Goal: Entertainment & Leisure: Consume media (video, audio)

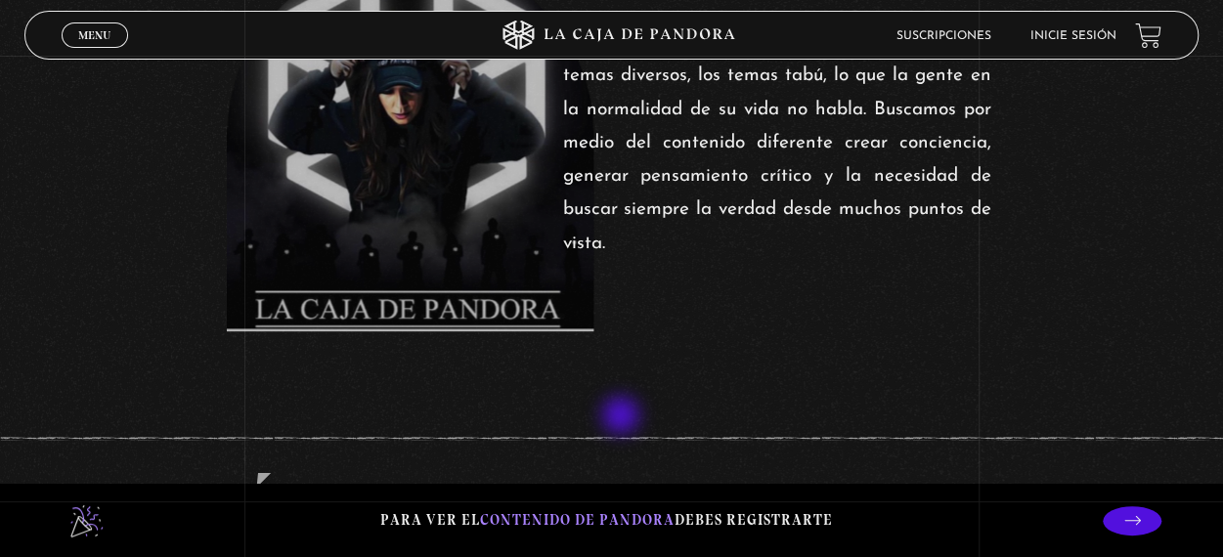
scroll to position [880, 0]
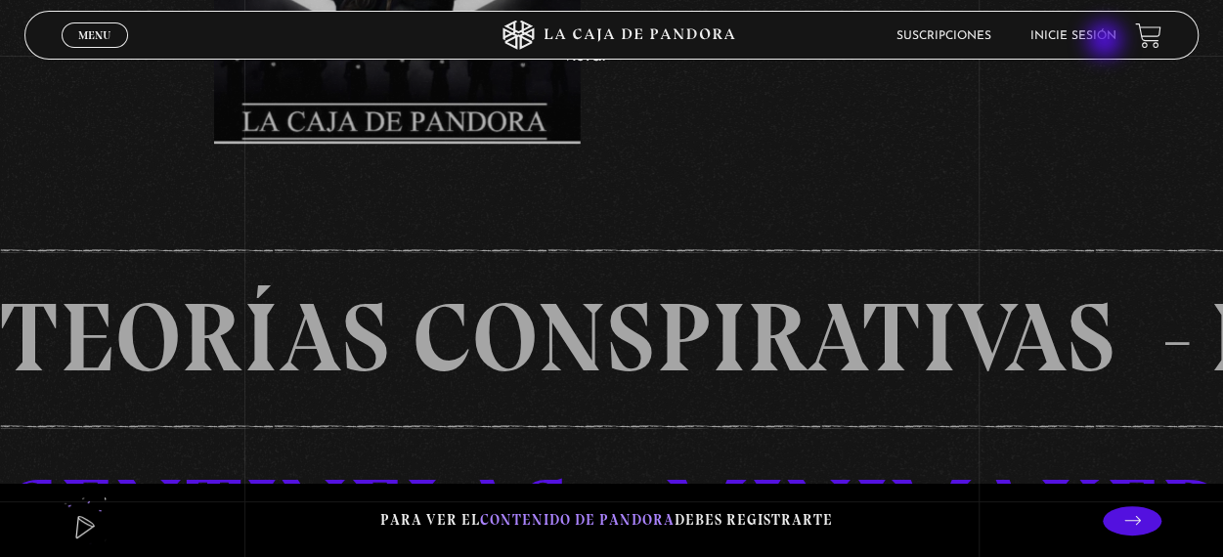
click at [1097, 36] on link "Inicie sesión" at bounding box center [1072, 36] width 86 height 12
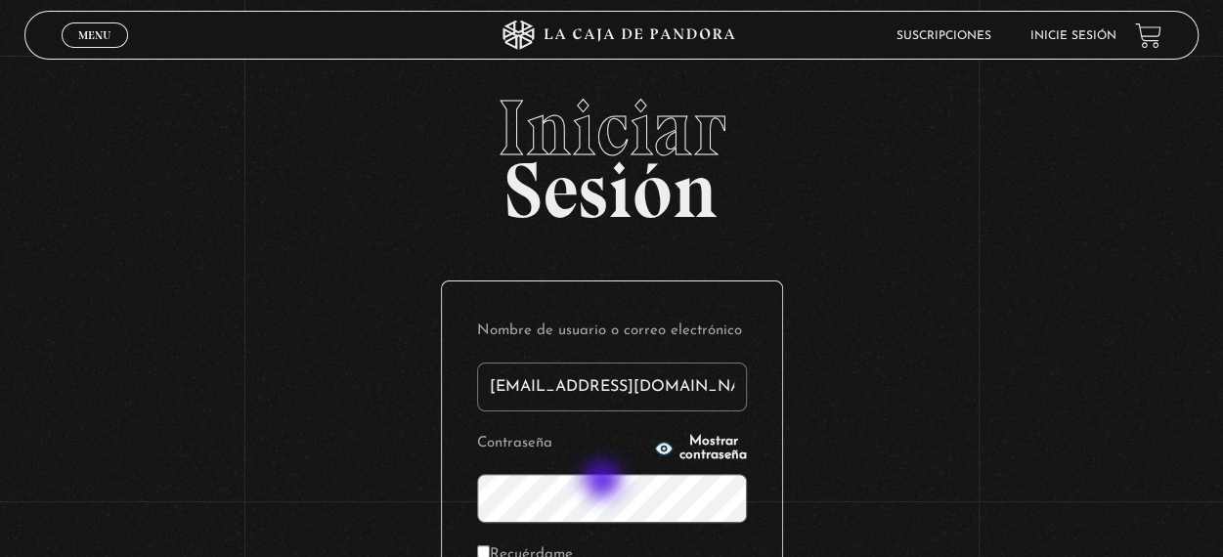
type input "elianaromero3006@gmail.com"
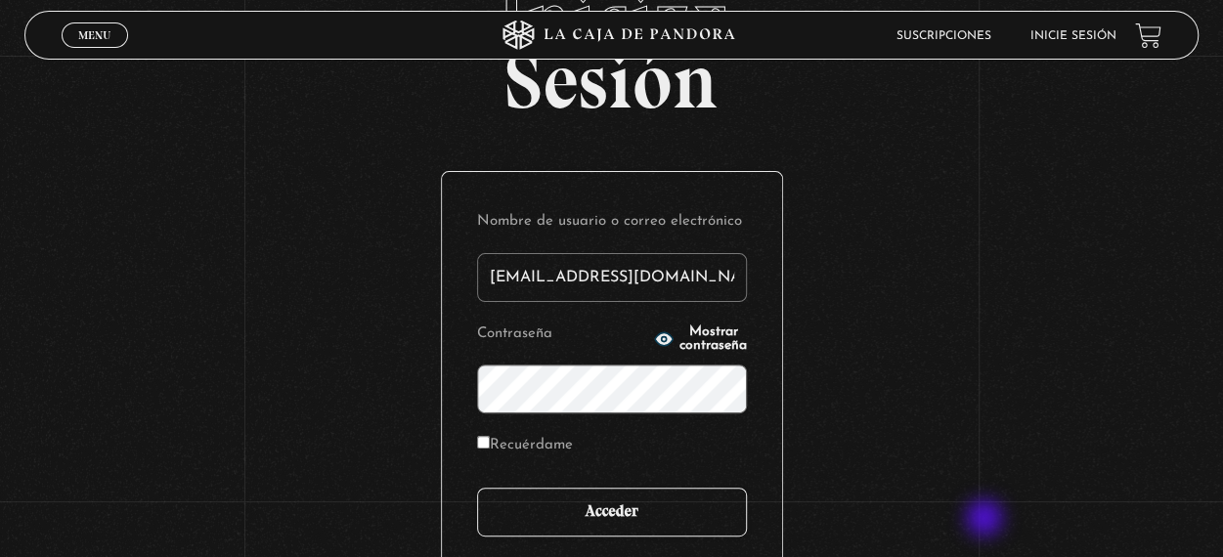
scroll to position [195, 0]
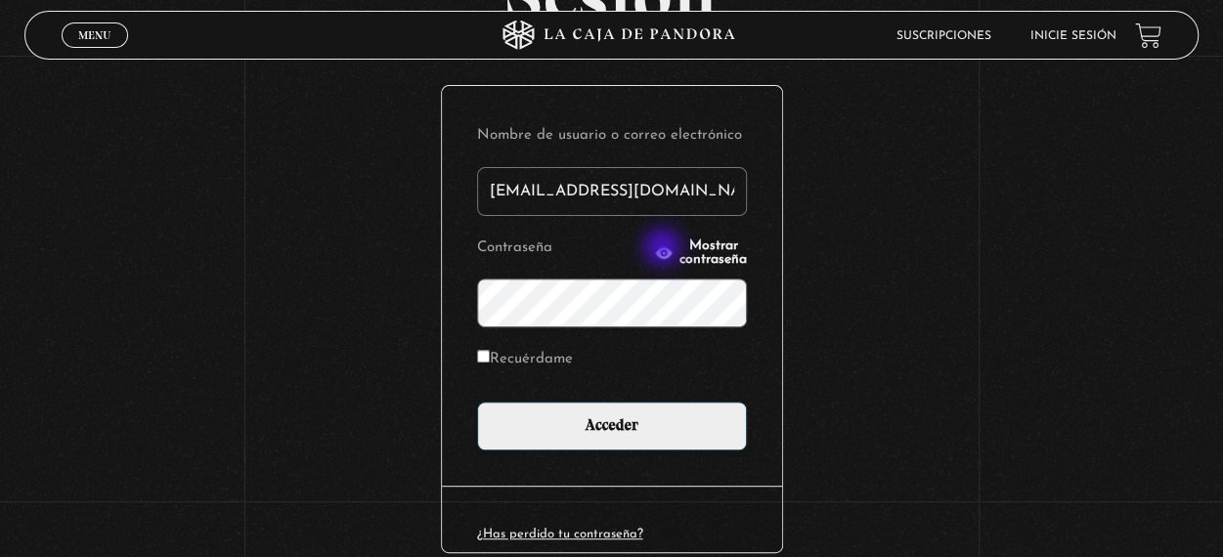
click at [679, 249] on span "Mostrar contraseña" at bounding box center [712, 252] width 67 height 27
click at [511, 365] on label "Recuérdame" at bounding box center [525, 360] width 96 height 30
click at [490, 363] on input "Recuérdame" at bounding box center [483, 356] width 13 height 13
checkbox input "true"
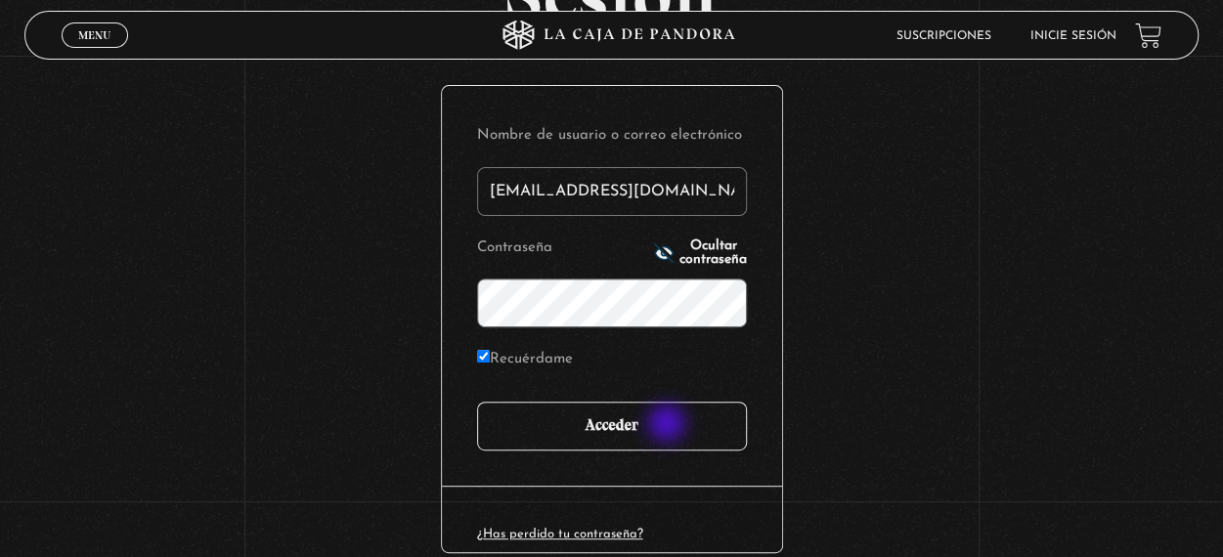
click at [669, 425] on input "Acceder" at bounding box center [612, 426] width 270 height 49
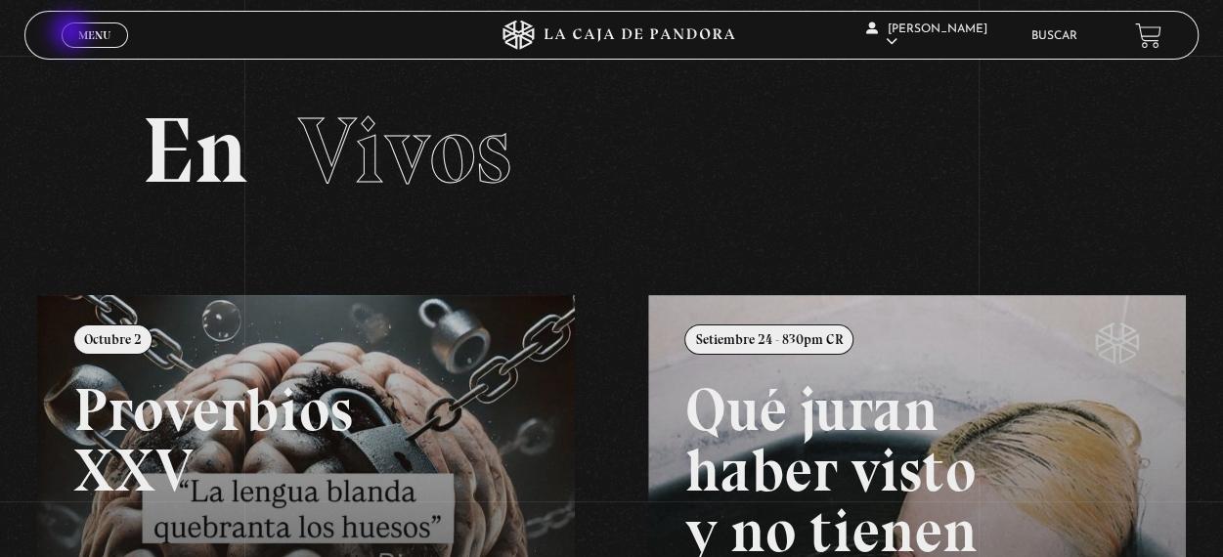
click at [72, 33] on link "Menu Cerrar" at bounding box center [95, 34] width 66 height 25
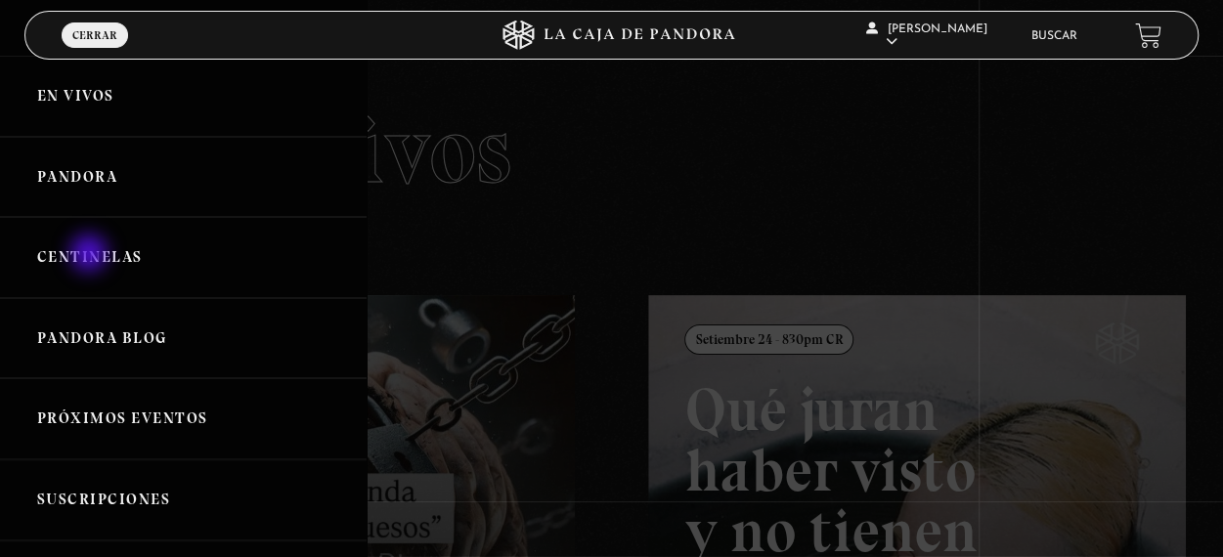
click at [91, 255] on link "Centinelas" at bounding box center [183, 257] width 367 height 81
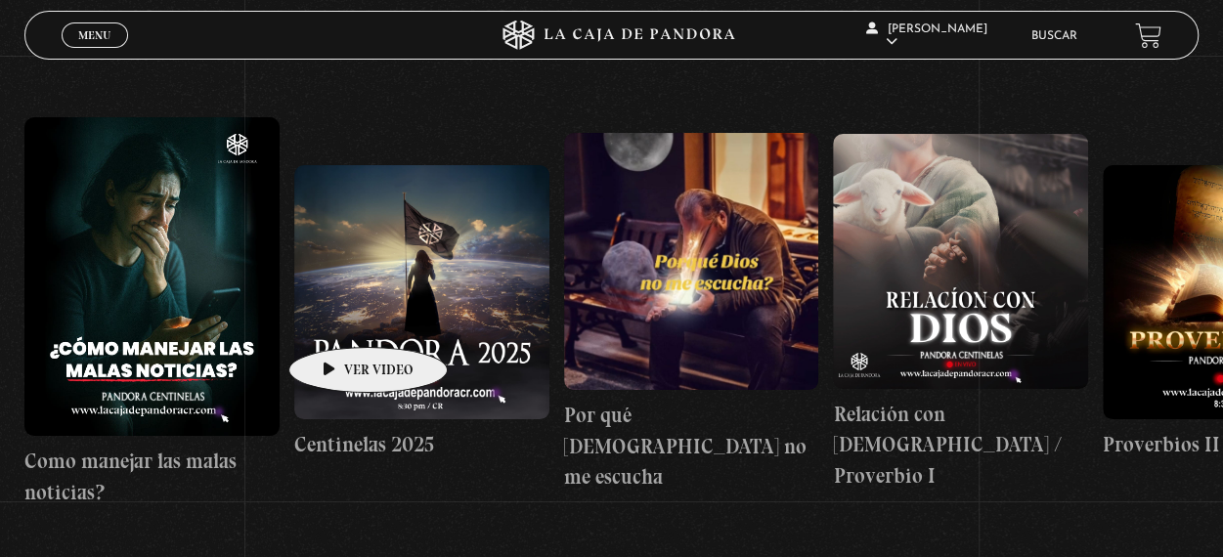
scroll to position [98, 0]
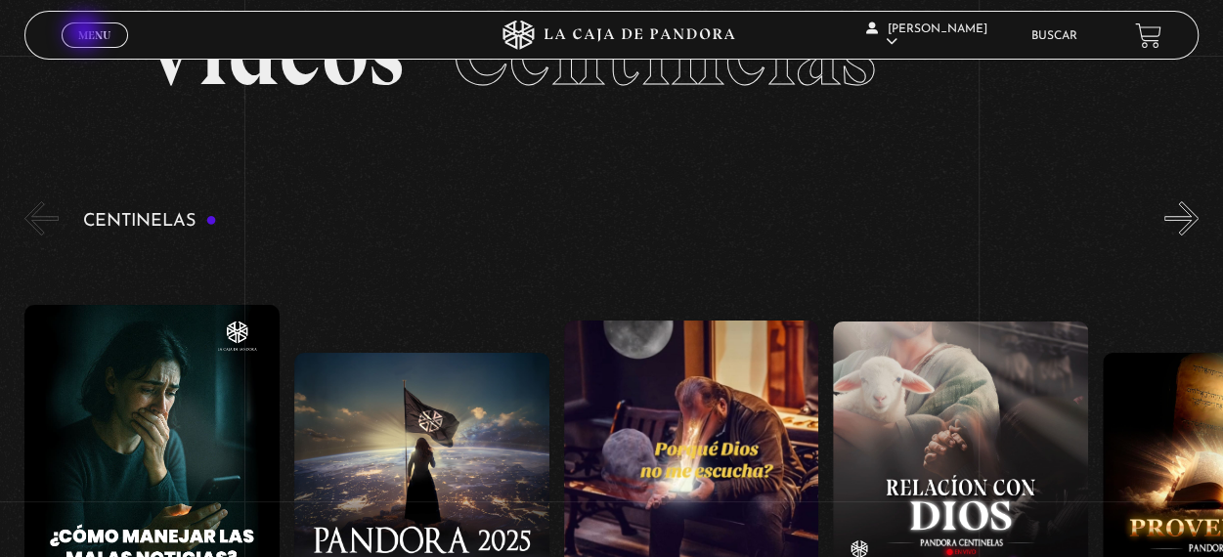
click at [86, 33] on span "Menu" at bounding box center [94, 35] width 32 height 12
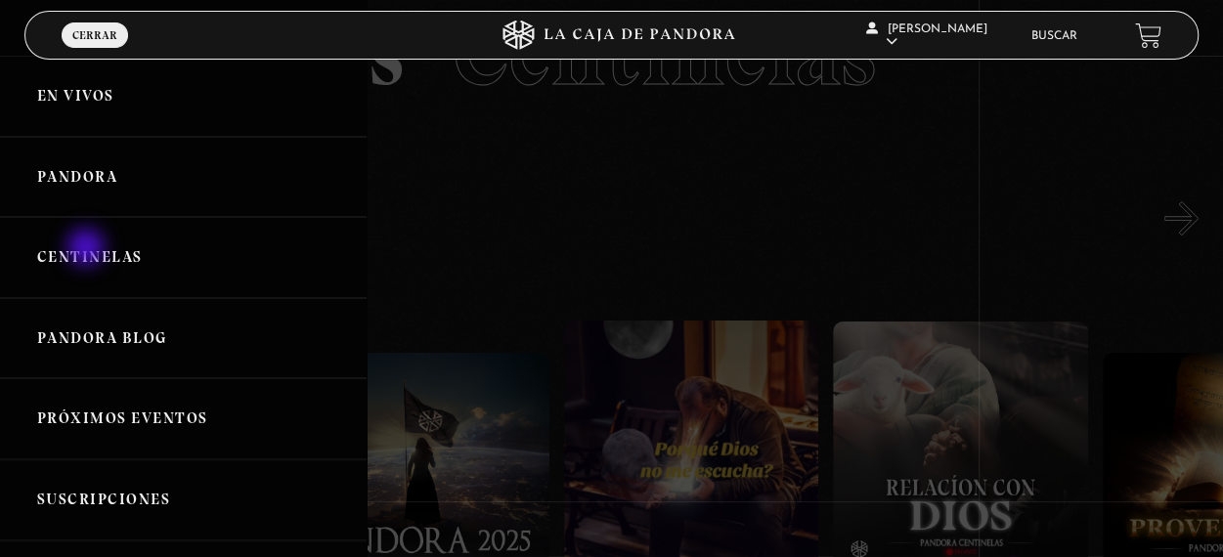
click at [88, 249] on link "Centinelas" at bounding box center [183, 257] width 367 height 81
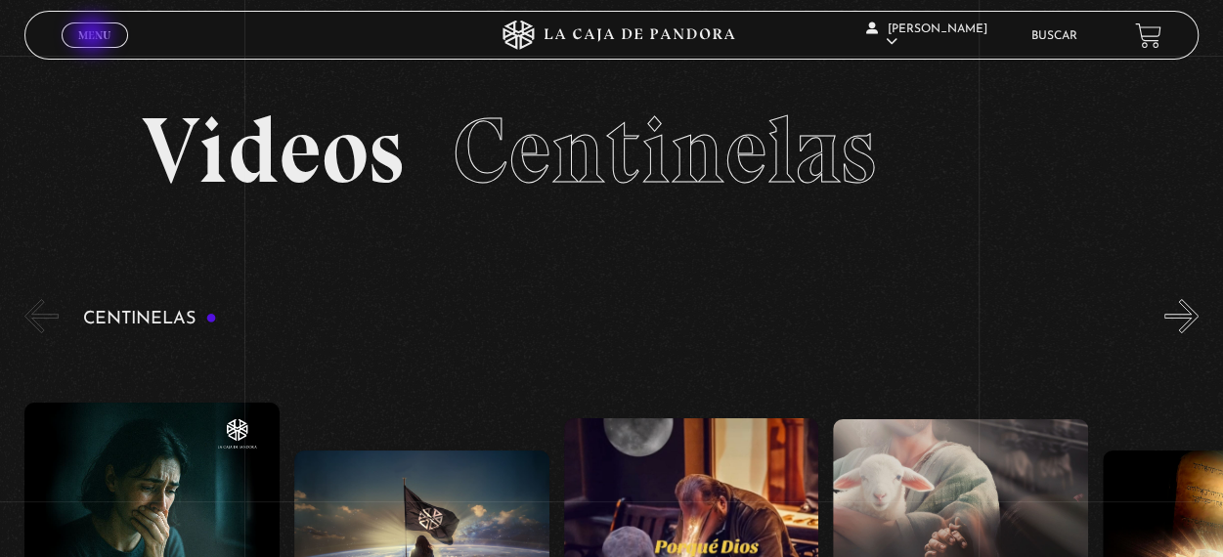
click at [94, 36] on span "Menu" at bounding box center [94, 35] width 32 height 12
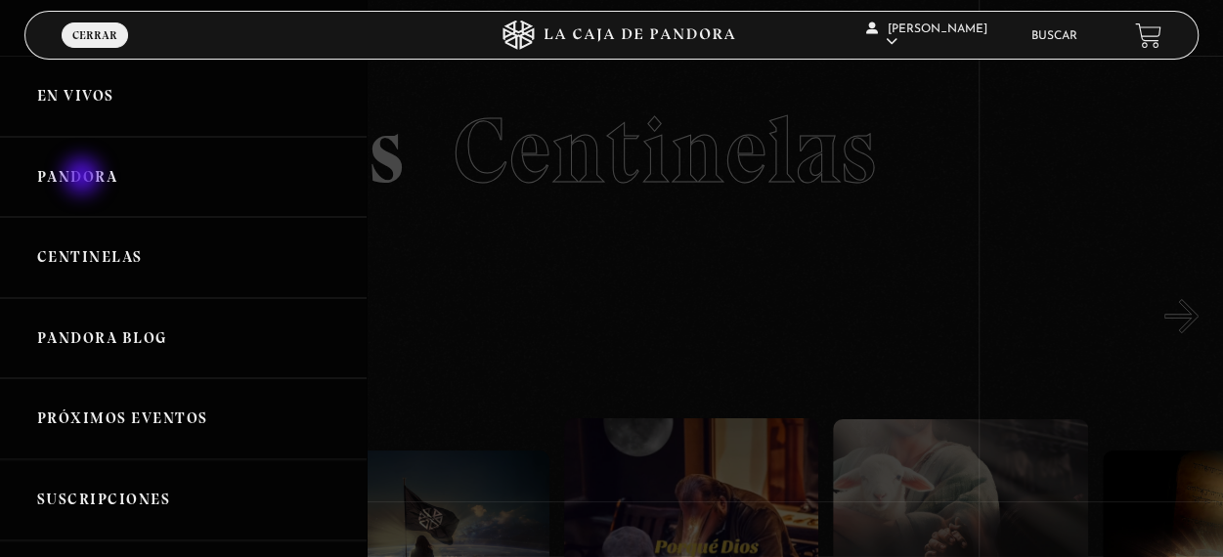
click at [84, 178] on link "Pandora" at bounding box center [183, 177] width 367 height 81
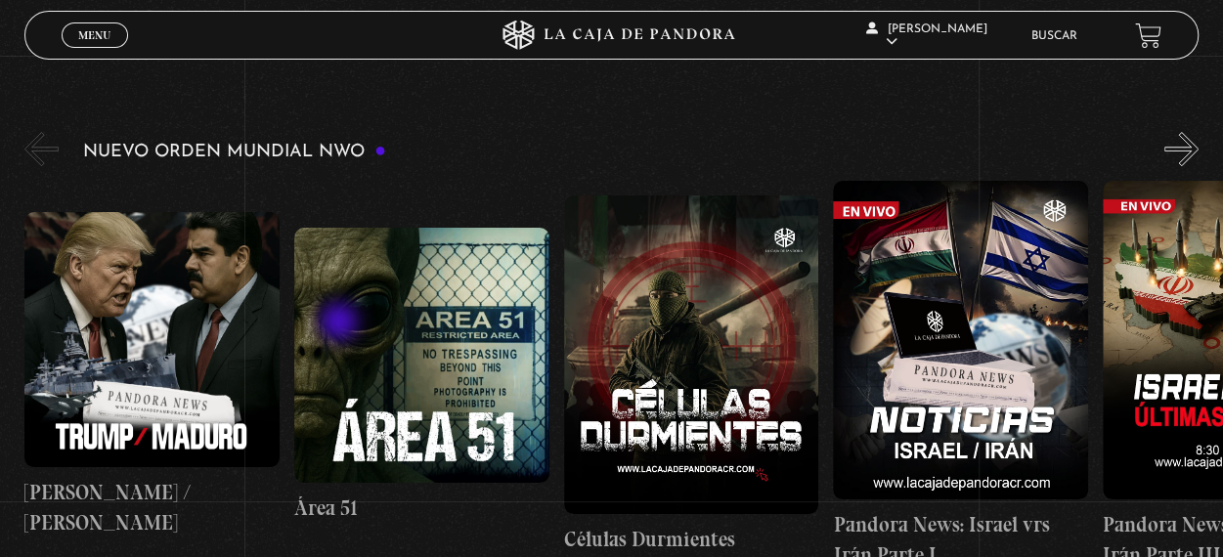
scroll to position [293, 0]
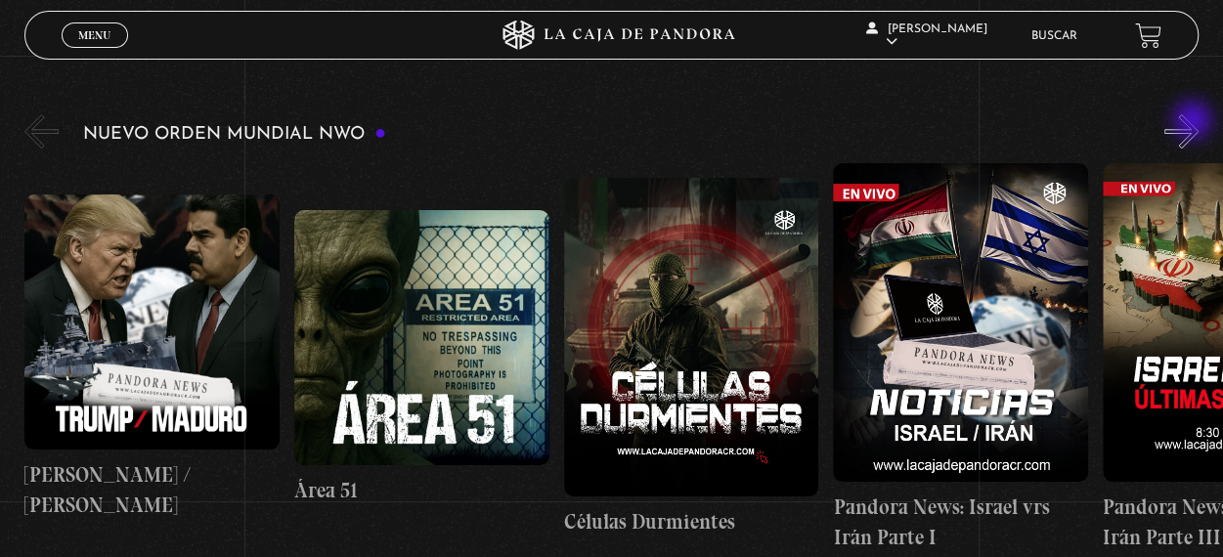
click at [1194, 122] on button "»" at bounding box center [1181, 131] width 34 height 34
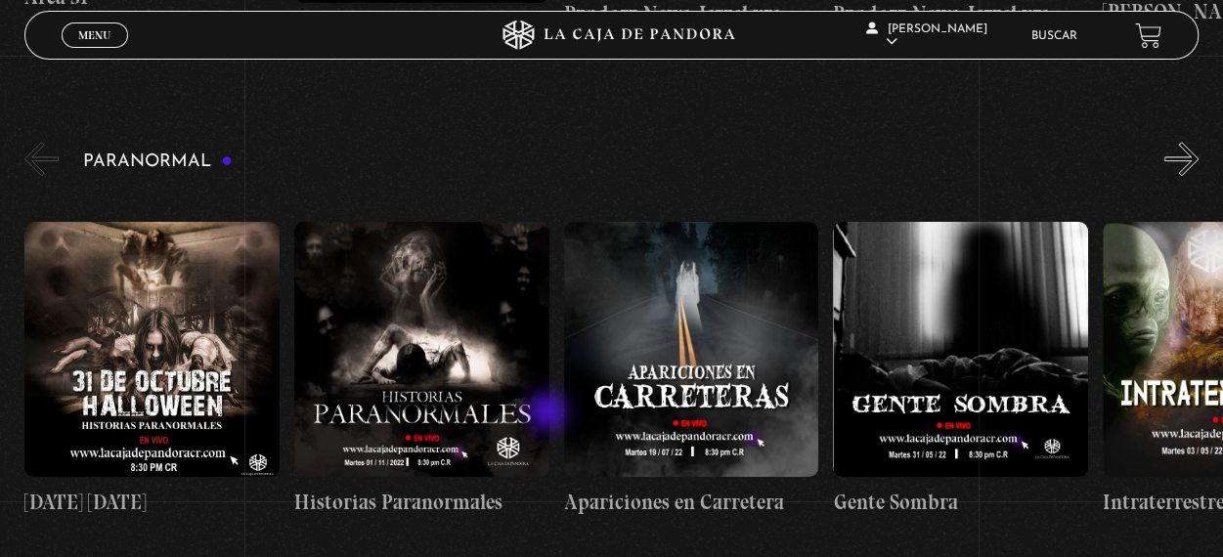
scroll to position [880, 0]
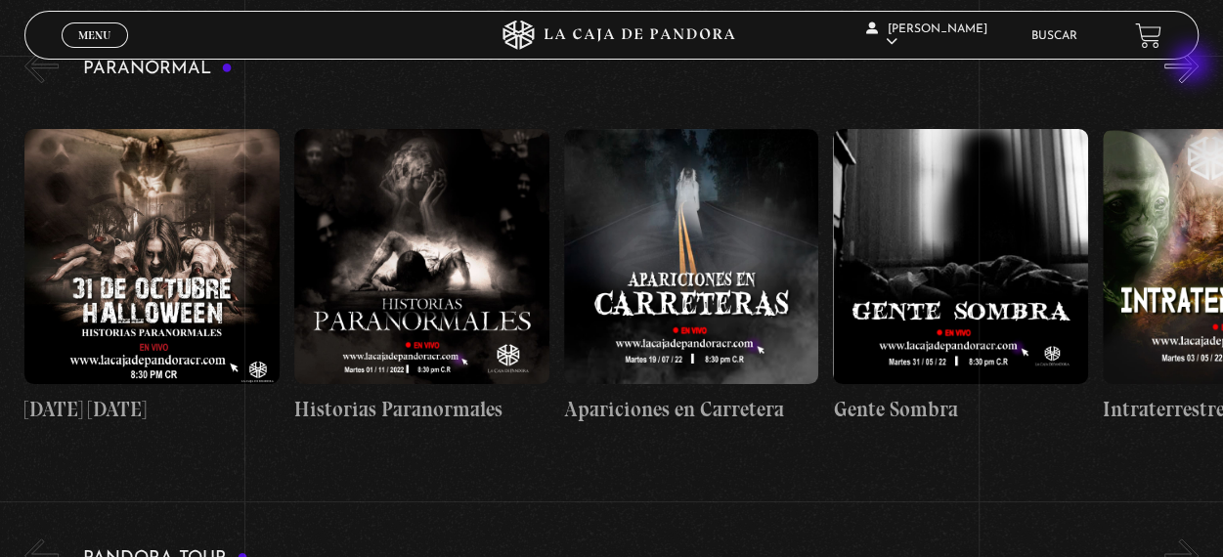
click at [1194, 65] on button "»" at bounding box center [1181, 66] width 34 height 34
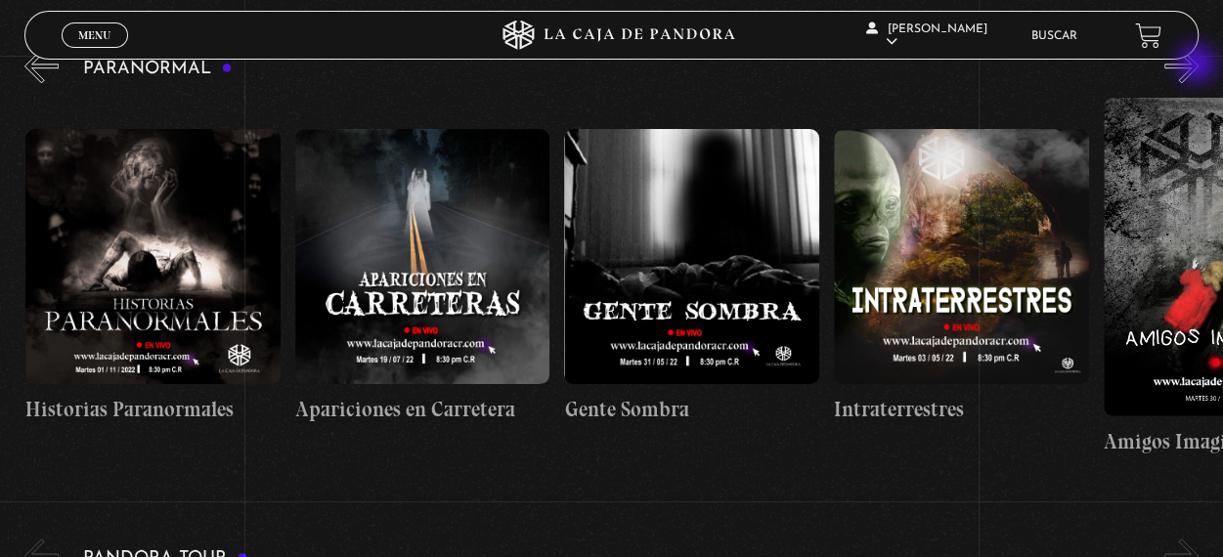
click at [1198, 65] on button "»" at bounding box center [1181, 66] width 34 height 34
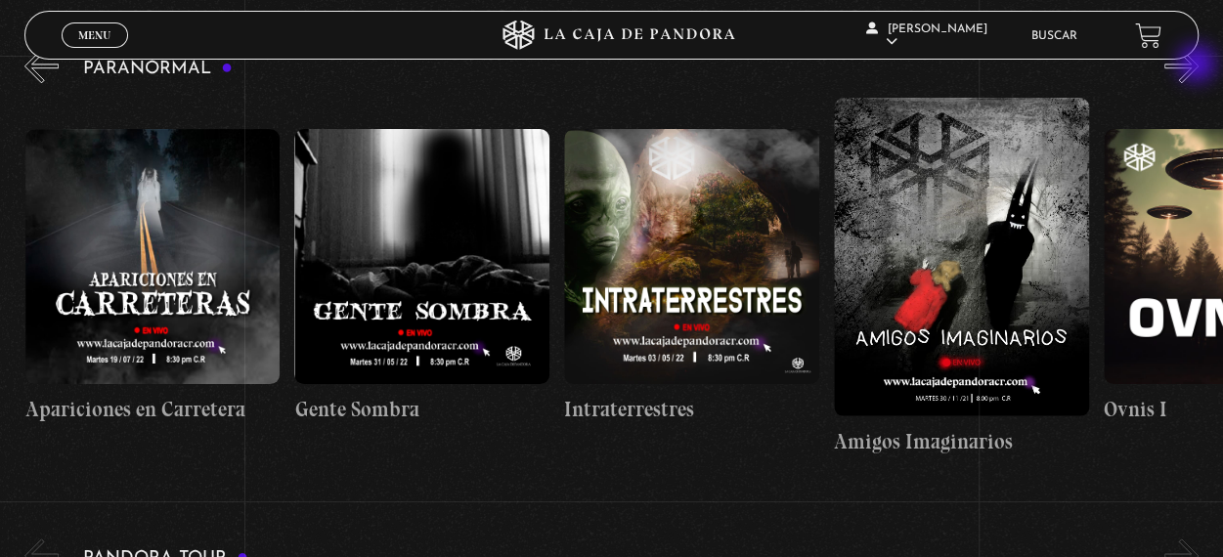
click at [1198, 65] on button "»" at bounding box center [1181, 66] width 34 height 34
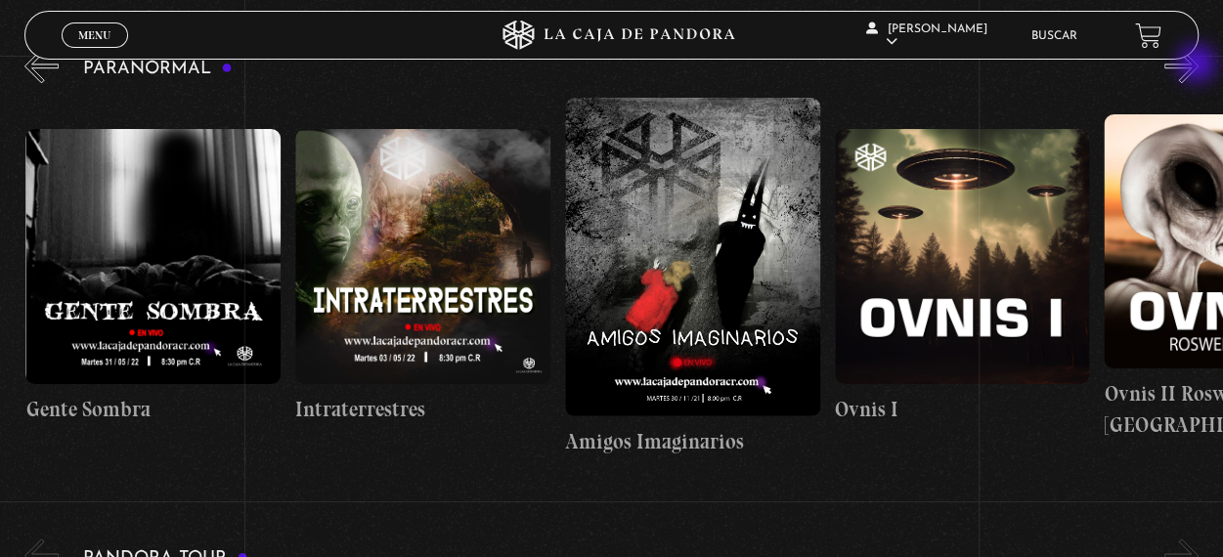
click at [1198, 65] on button "»" at bounding box center [1181, 66] width 34 height 34
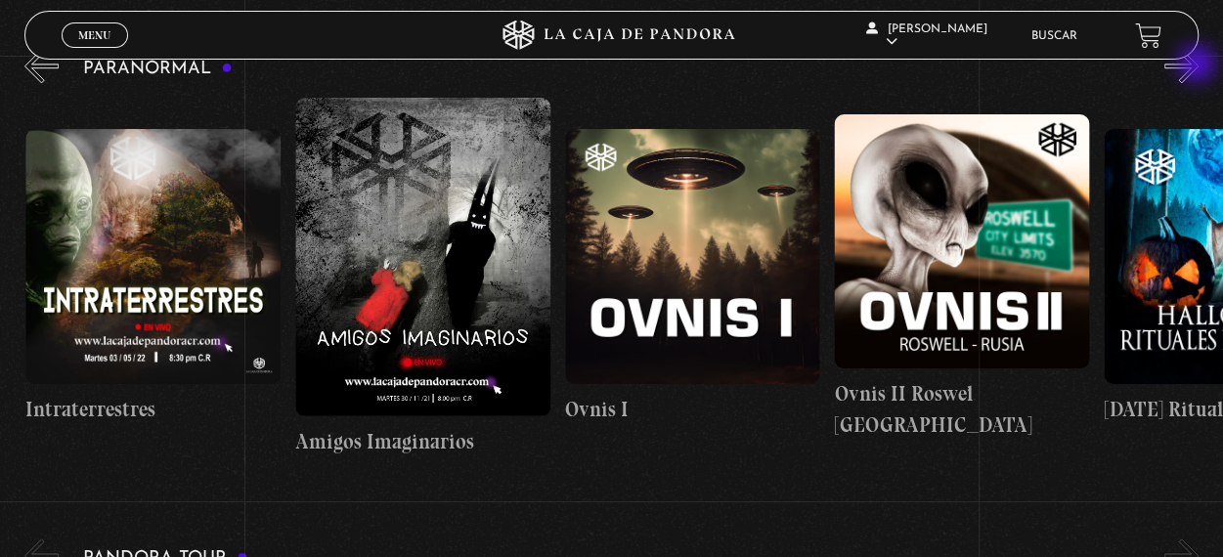
click at [1198, 65] on button "»" at bounding box center [1181, 66] width 34 height 34
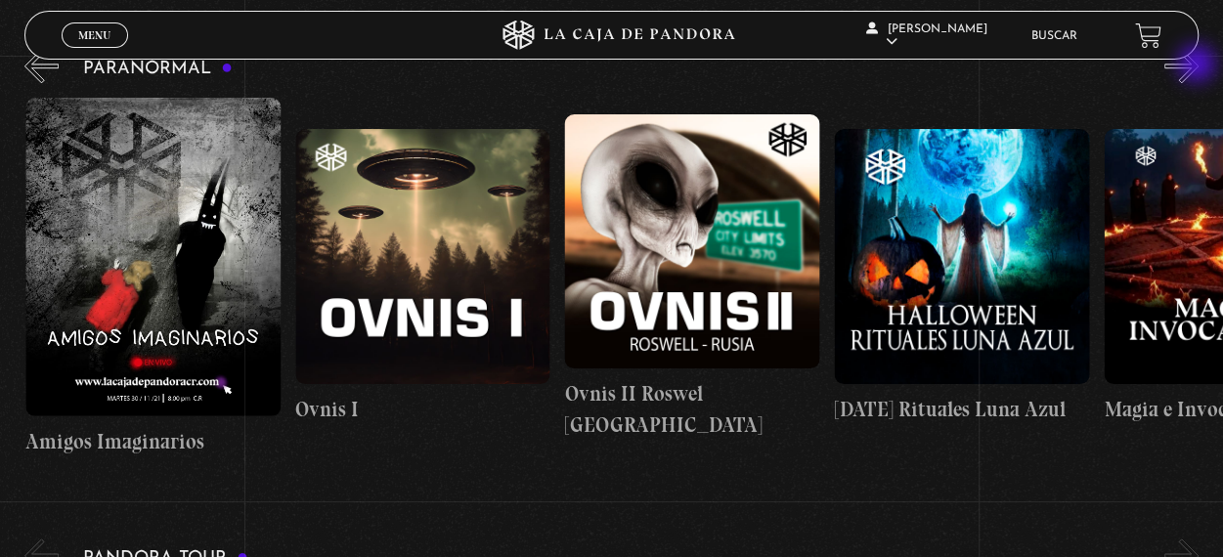
click at [1198, 65] on button "»" at bounding box center [1181, 66] width 34 height 34
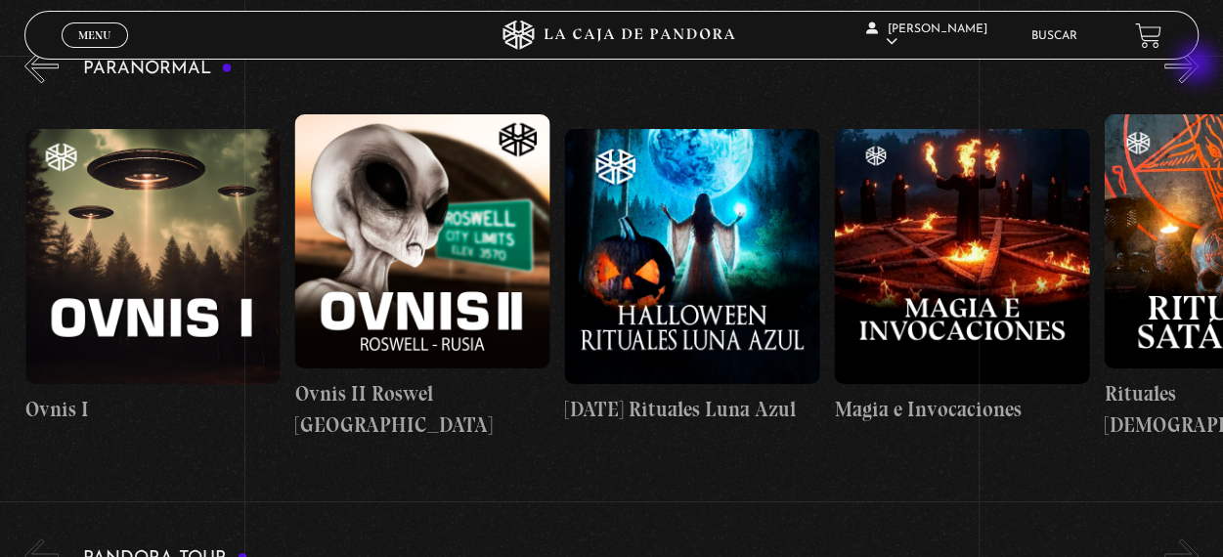
click at [1198, 65] on button "»" at bounding box center [1181, 66] width 34 height 34
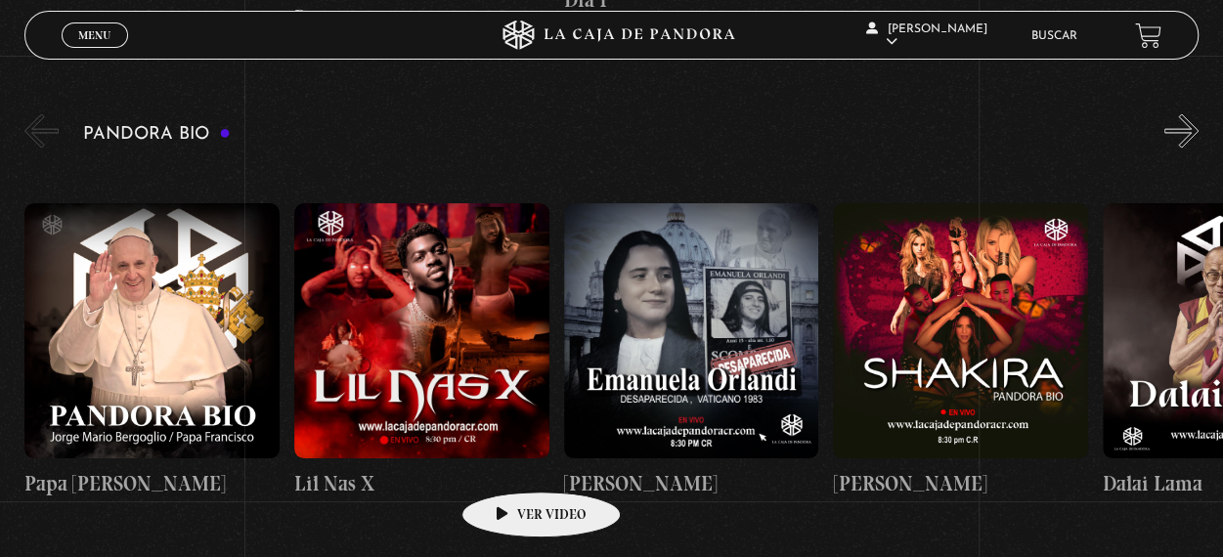
scroll to position [1857, 0]
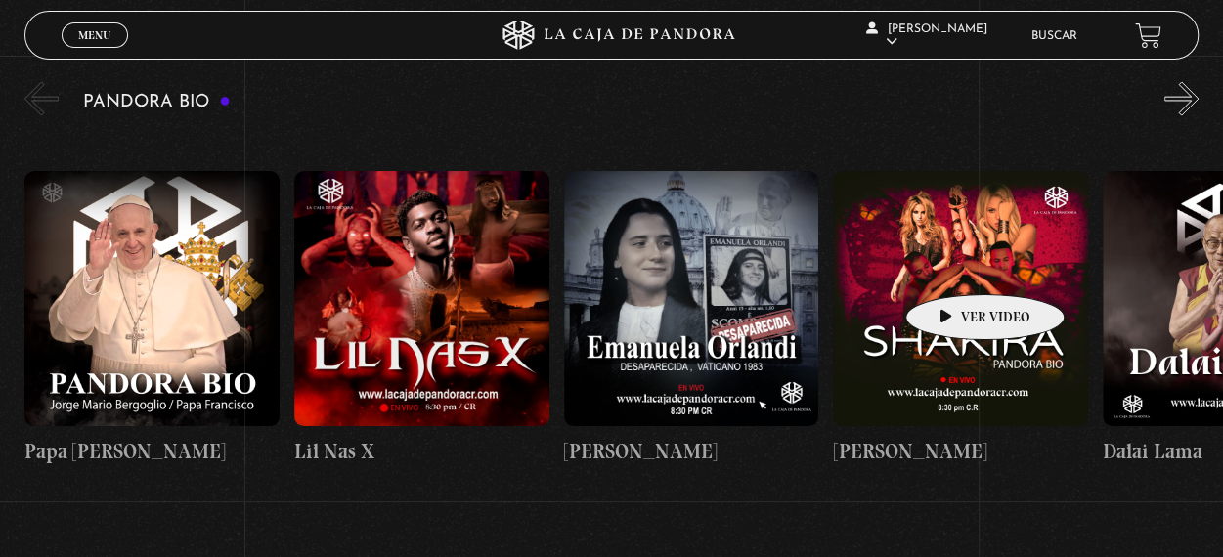
click at [954, 265] on figure at bounding box center [960, 298] width 255 height 255
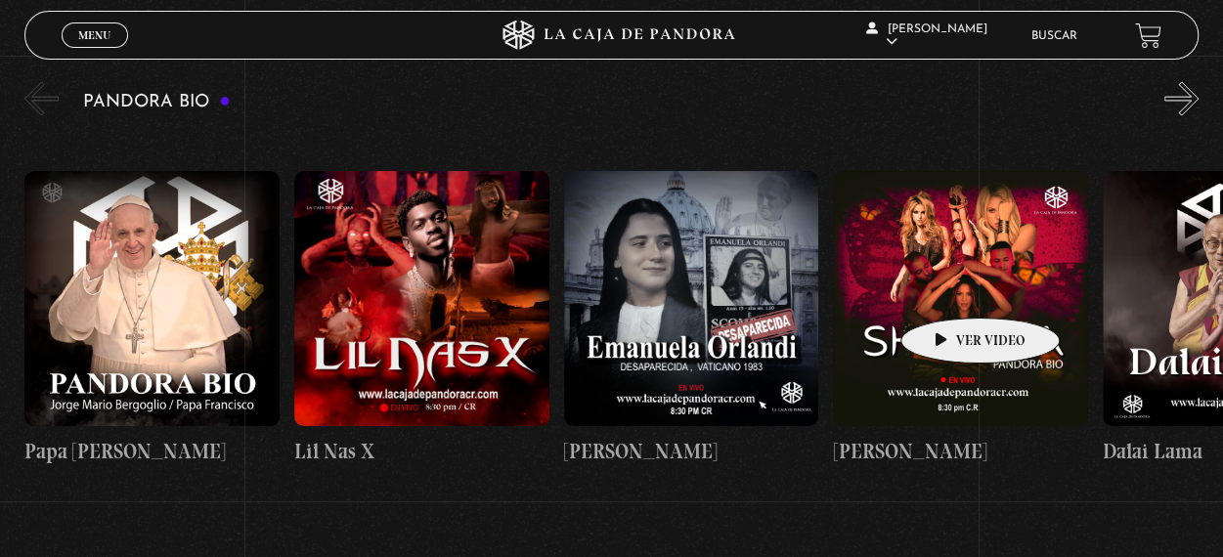
click at [949, 288] on figure at bounding box center [960, 298] width 255 height 255
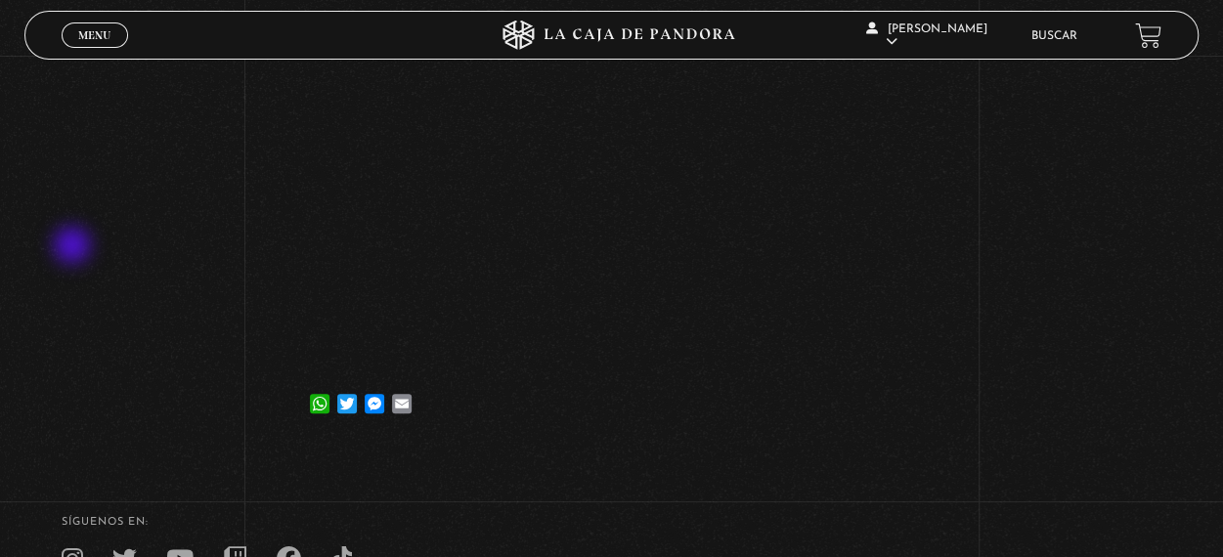
scroll to position [156, 0]
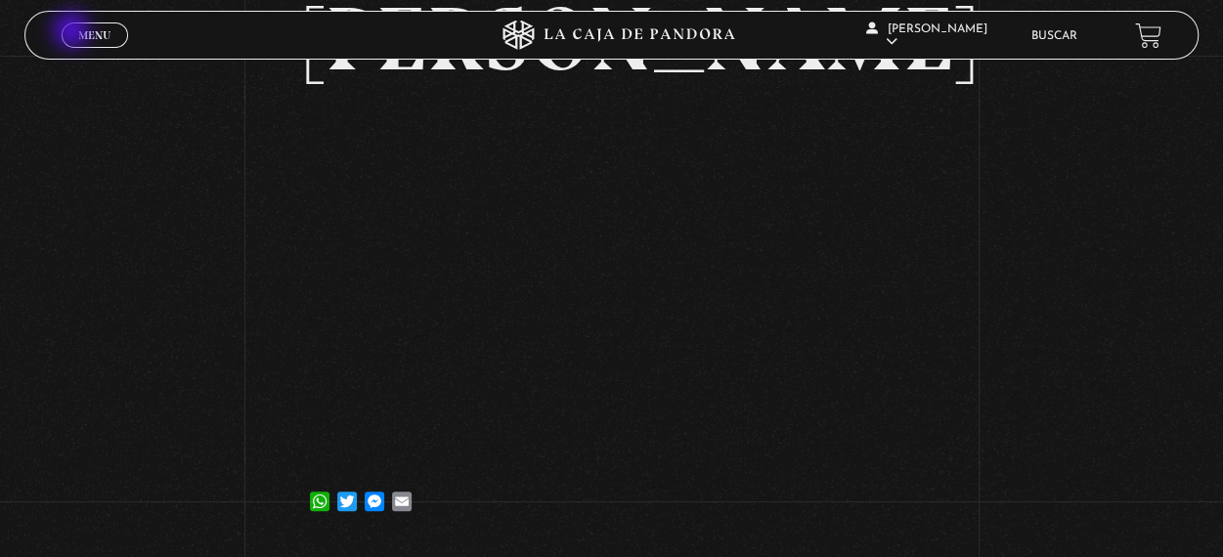
click at [73, 32] on link "Menu Cerrar" at bounding box center [95, 34] width 66 height 25
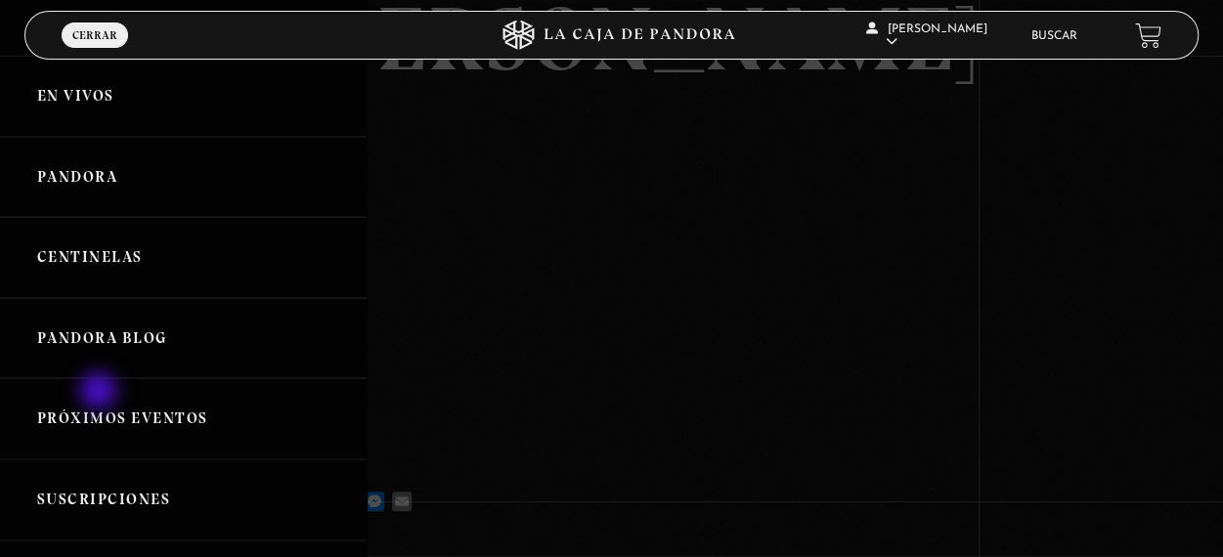
scroll to position [59, 0]
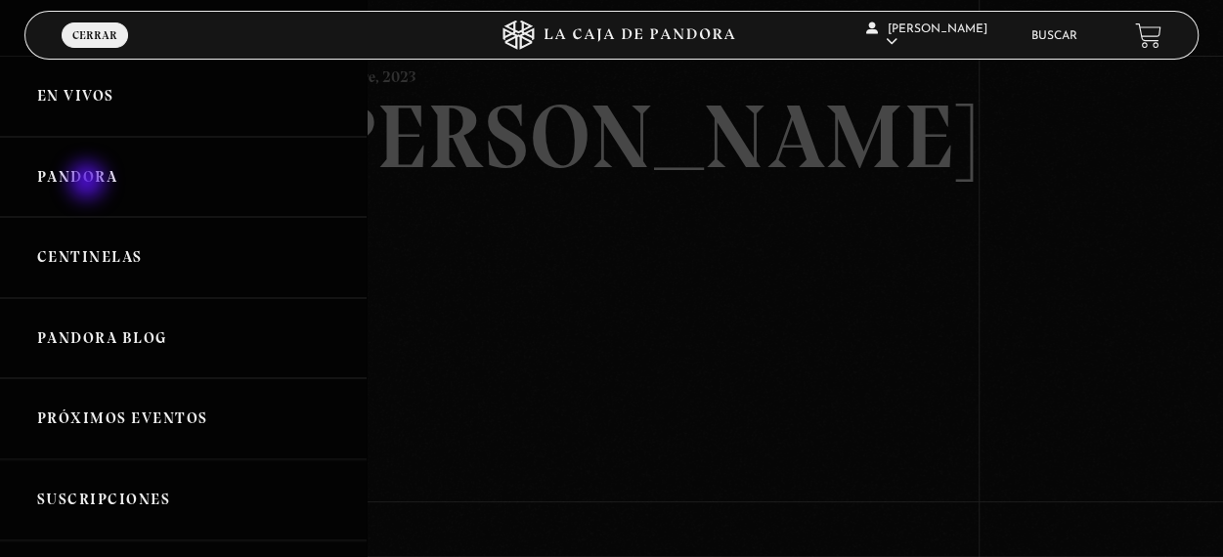
click at [89, 183] on link "Pandora" at bounding box center [183, 177] width 367 height 81
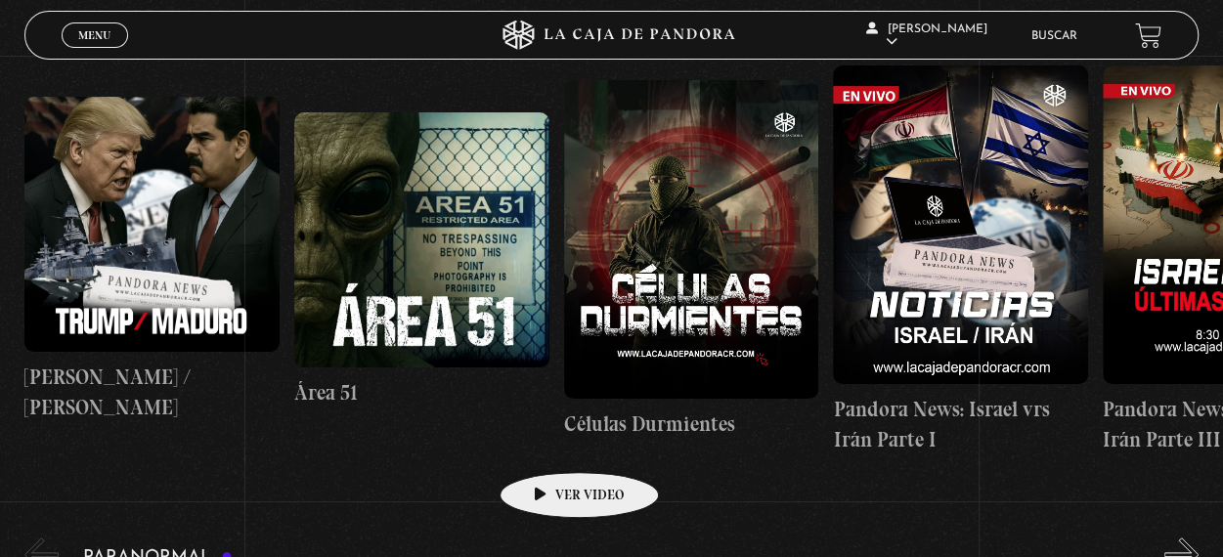
scroll to position [293, 0]
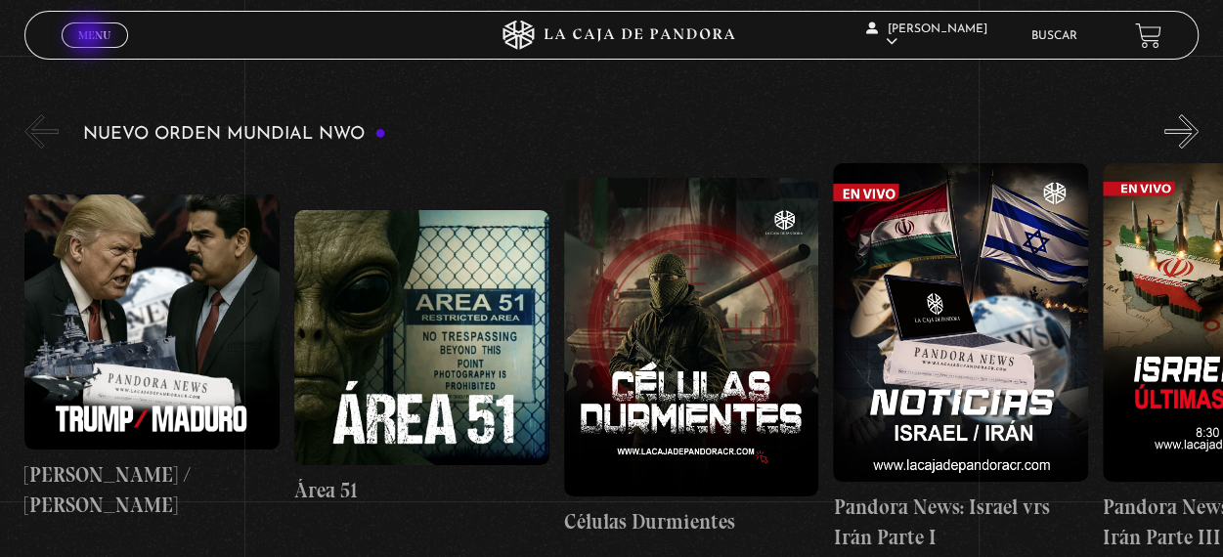
click at [90, 37] on span "Menu" at bounding box center [94, 35] width 32 height 12
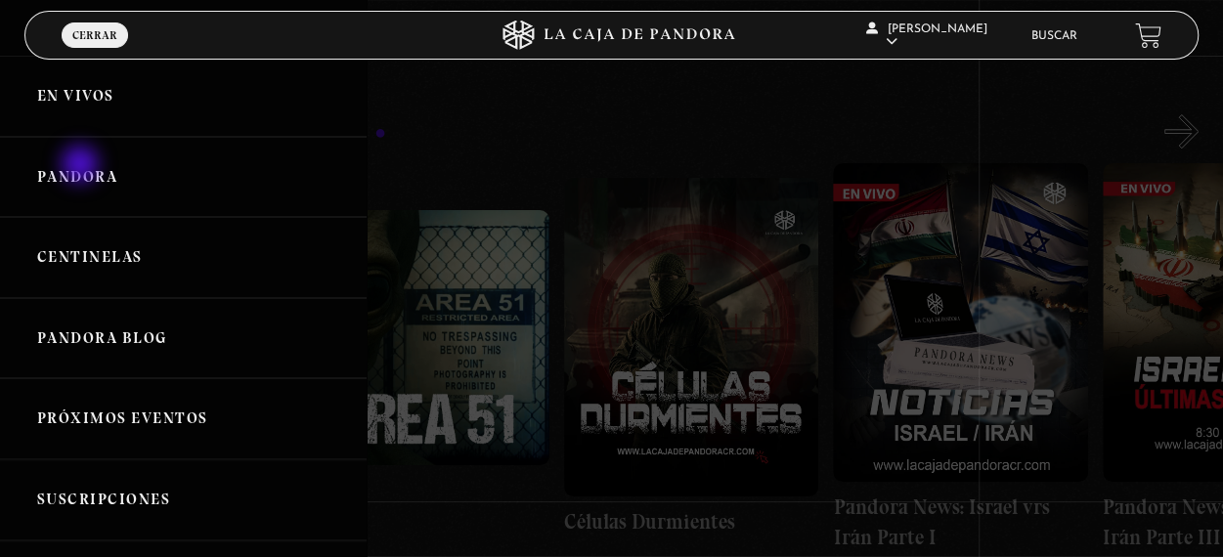
click at [82, 166] on link "Pandora" at bounding box center [183, 177] width 367 height 81
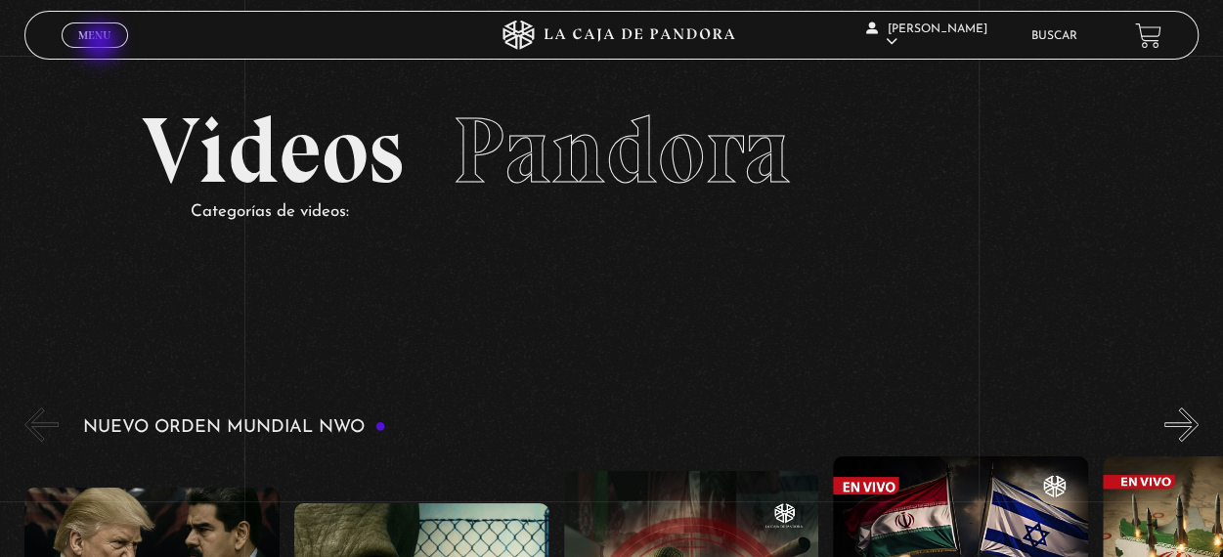
click at [102, 44] on link "Menu Cerrar" at bounding box center [95, 34] width 66 height 25
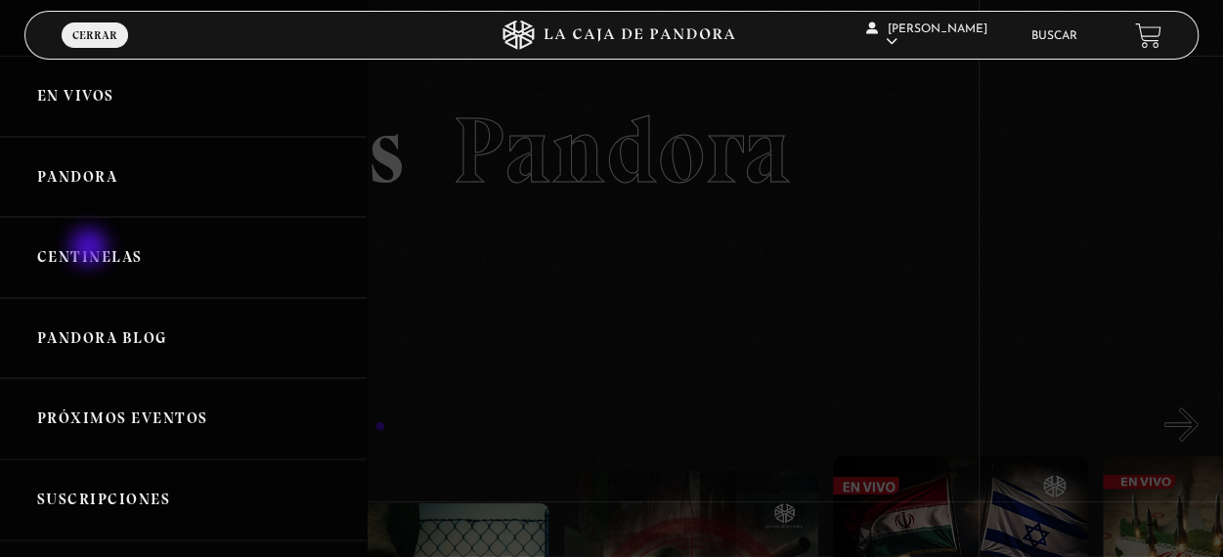
click at [92, 249] on link "Centinelas" at bounding box center [183, 257] width 367 height 81
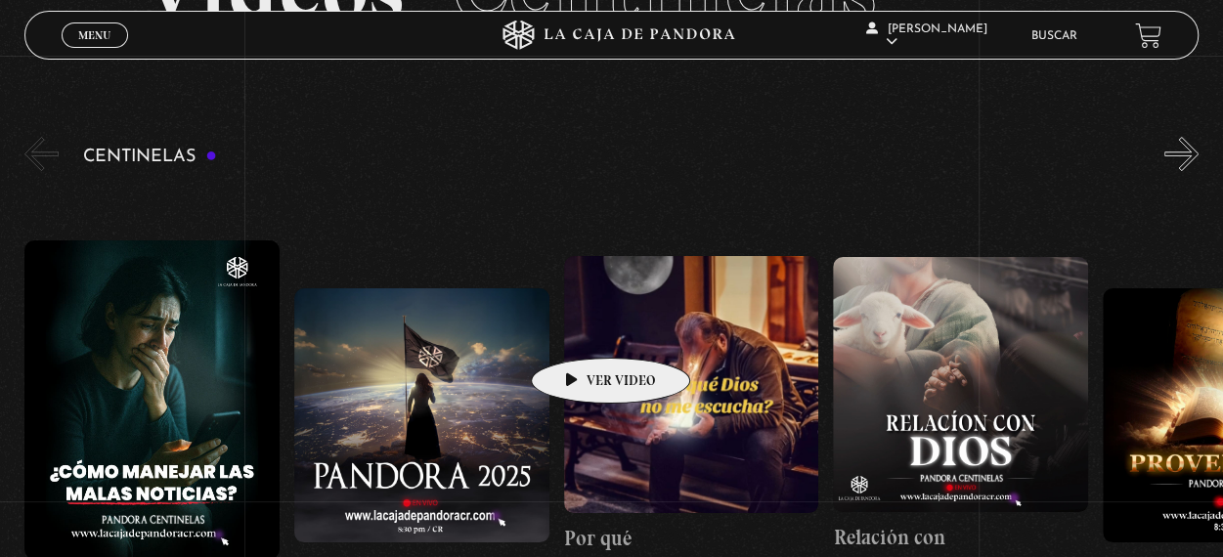
scroll to position [195, 0]
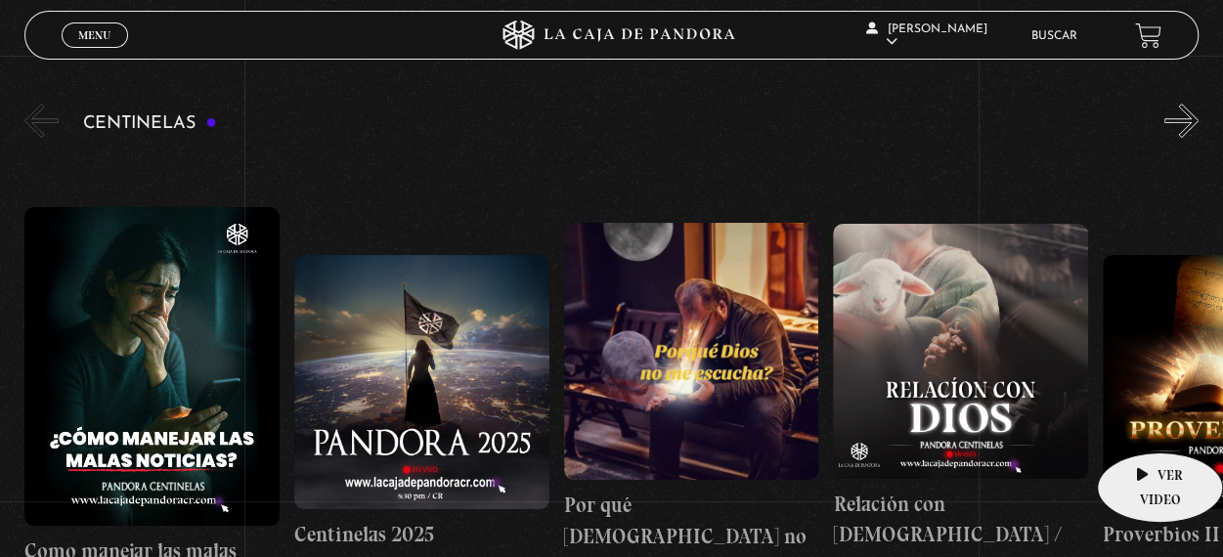
click at [1146, 423] on figure at bounding box center [1230, 382] width 255 height 255
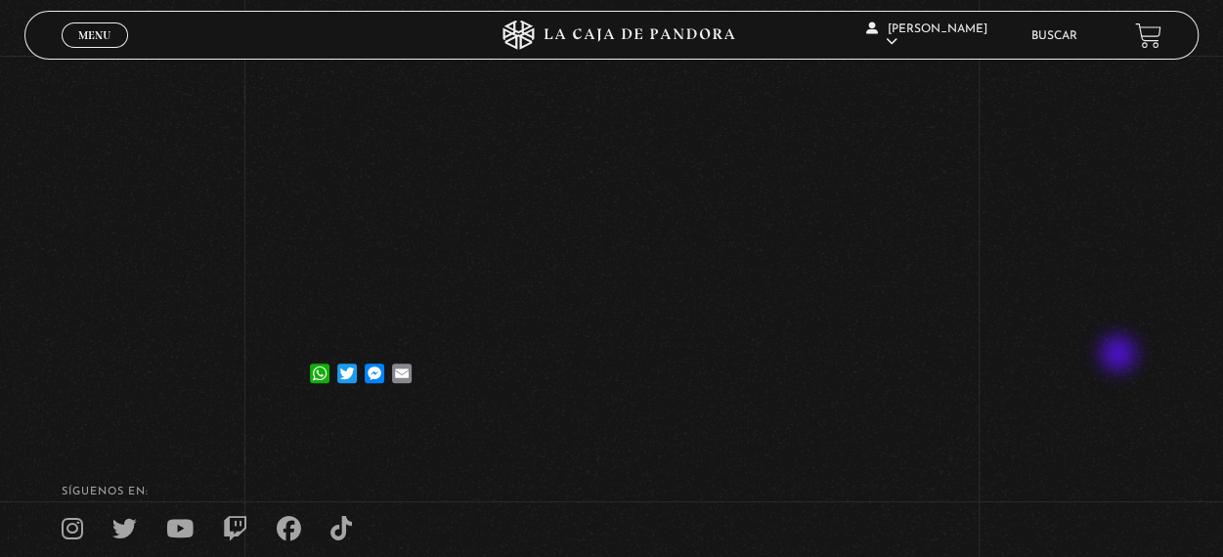
scroll to position [254, 0]
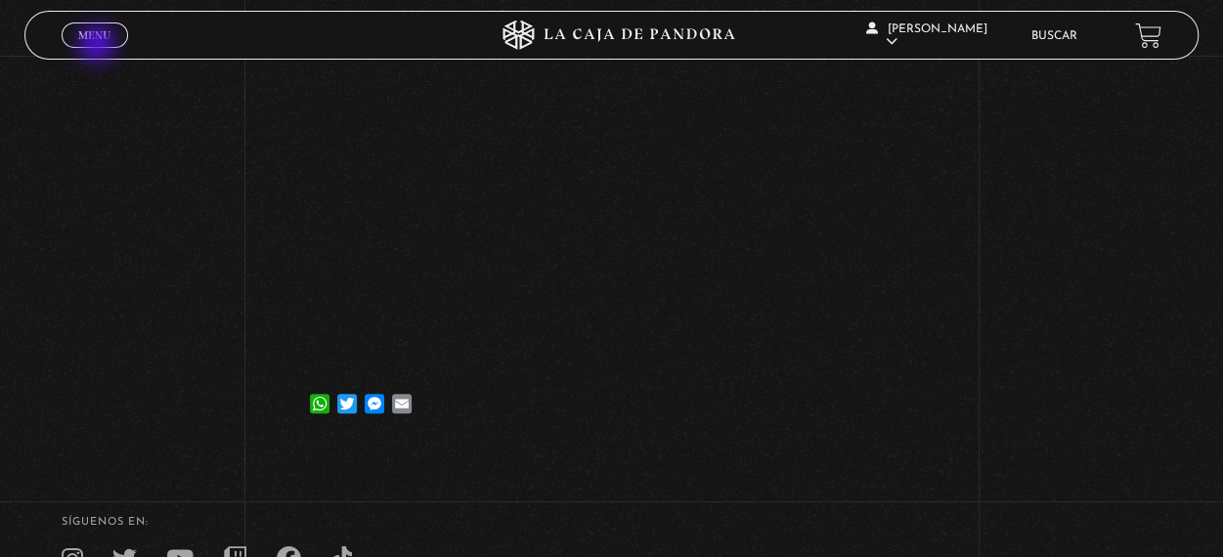
click at [99, 46] on span "Cerrar" at bounding box center [94, 53] width 46 height 14
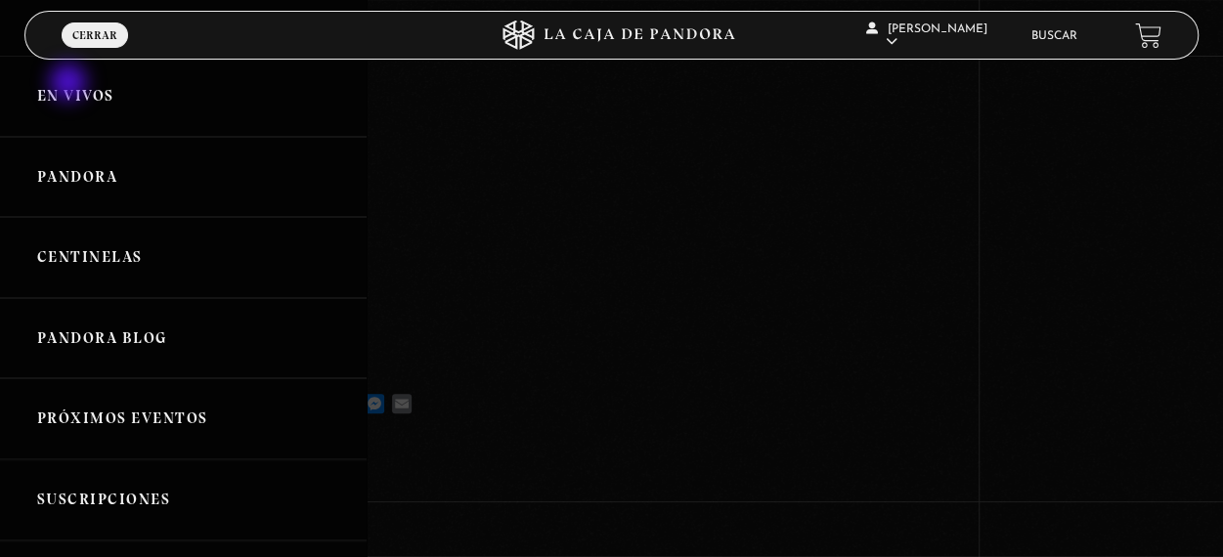
click at [70, 84] on link "En vivos" at bounding box center [183, 96] width 367 height 81
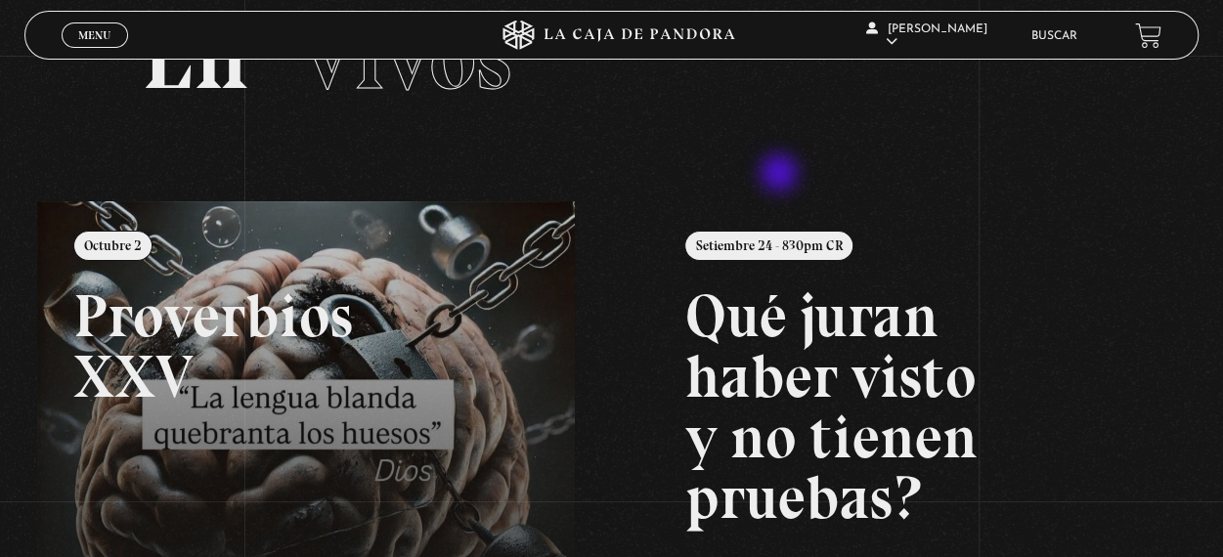
scroll to position [93, 0]
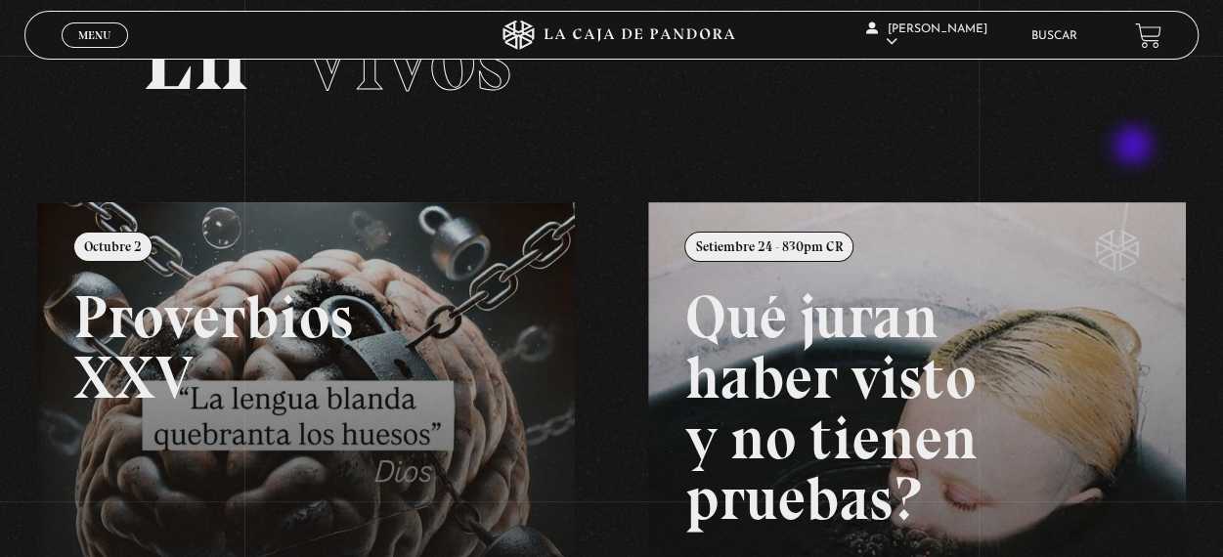
drag, startPoint x: 1135, startPoint y: 148, endPoint x: 1185, endPoint y: 163, distance: 52.2
click at [1136, 148] on section "En Vivos" at bounding box center [611, 82] width 1223 height 239
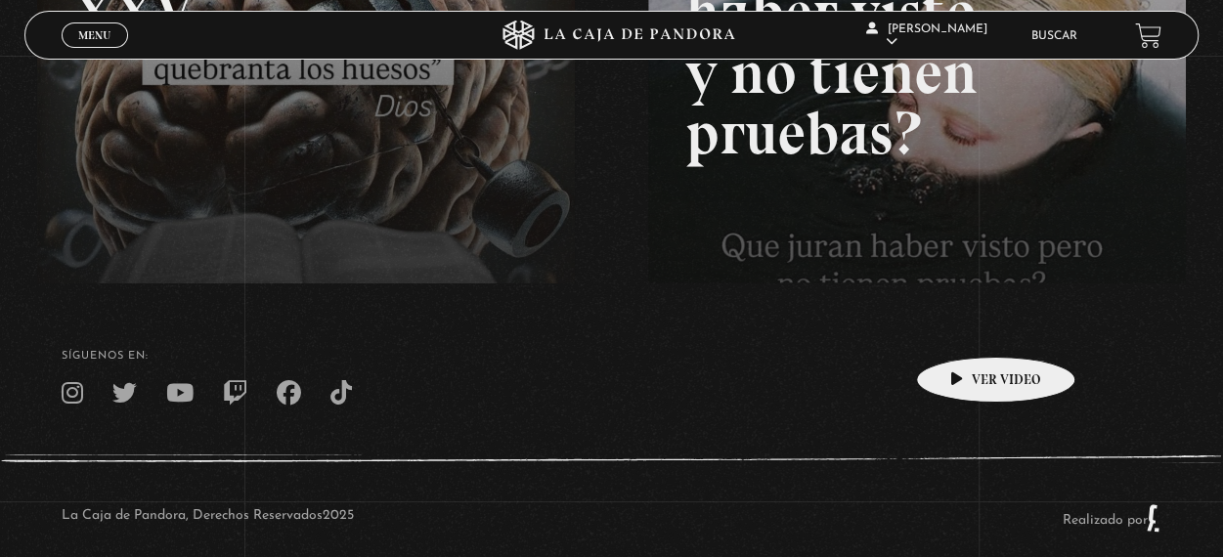
scroll to position [484, 0]
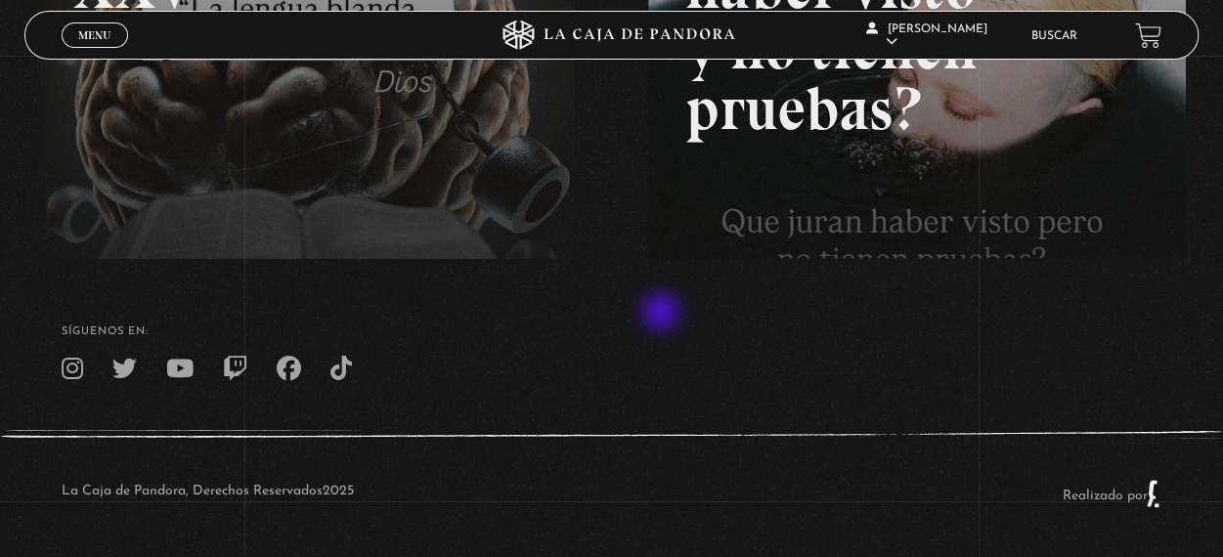
drag, startPoint x: 1015, startPoint y: 350, endPoint x: 901, endPoint y: 150, distance: 230.2
click at [664, 299] on footer "SÍguenos en: La Caja de Pandora, Derechos Reservados 2025 Realizado por" at bounding box center [611, 407] width 1223 height 299
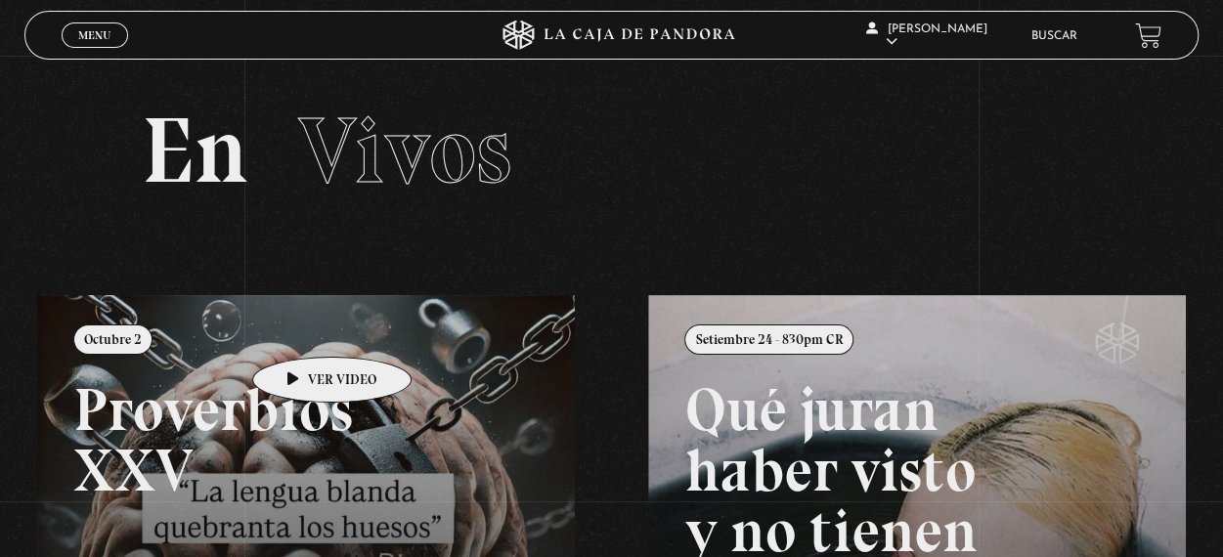
scroll to position [195, 0]
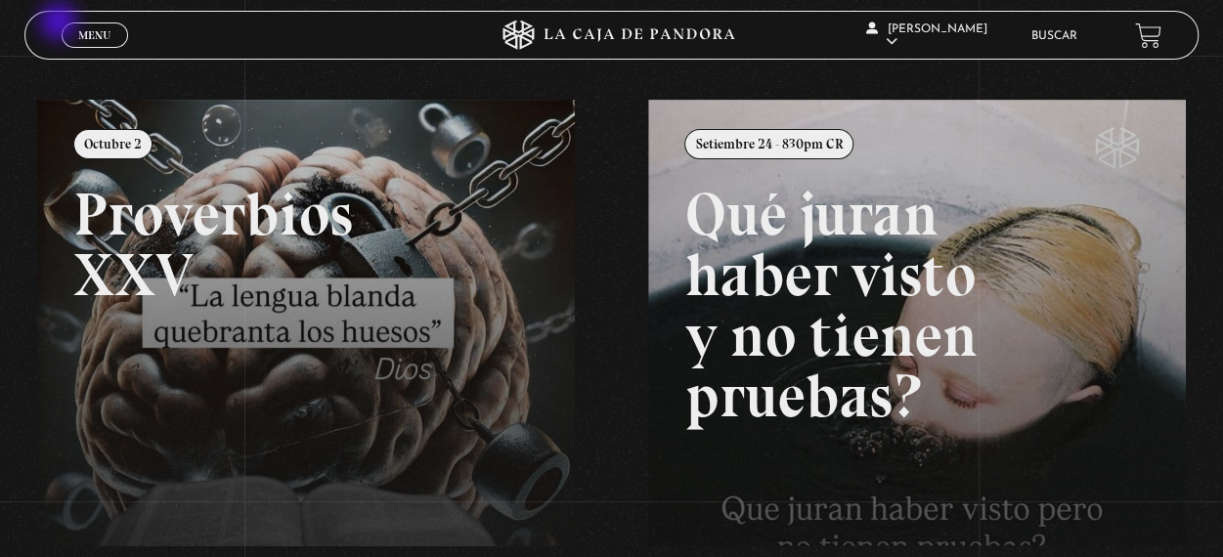
click at [62, 23] on div "Menu Cerrar" at bounding box center [245, 35] width 367 height 47
click at [76, 30] on link "Menu Cerrar" at bounding box center [95, 34] width 66 height 25
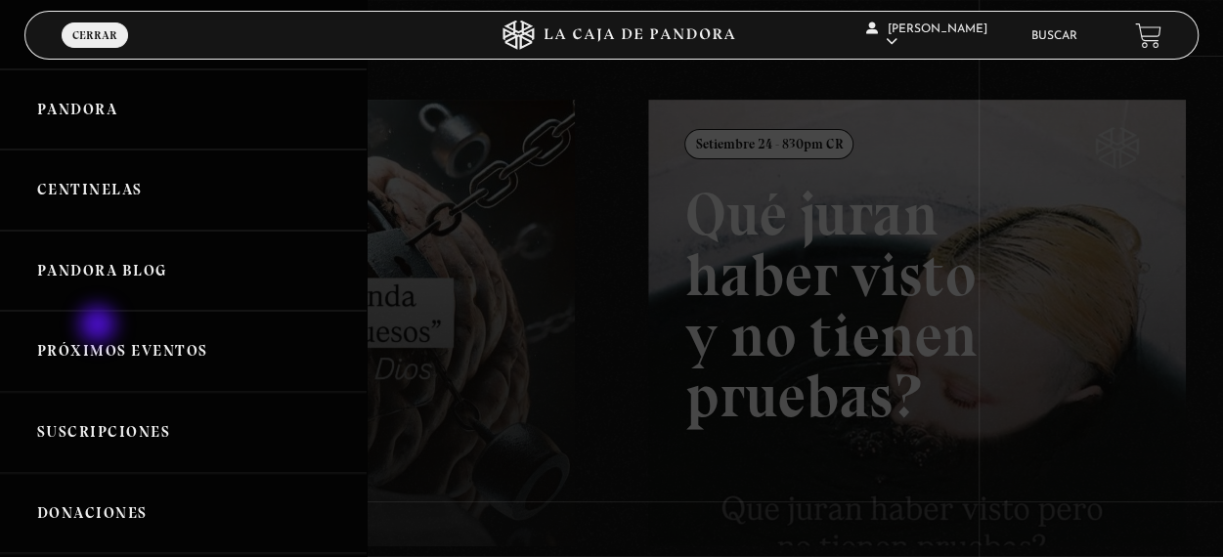
scroll to position [98, 0]
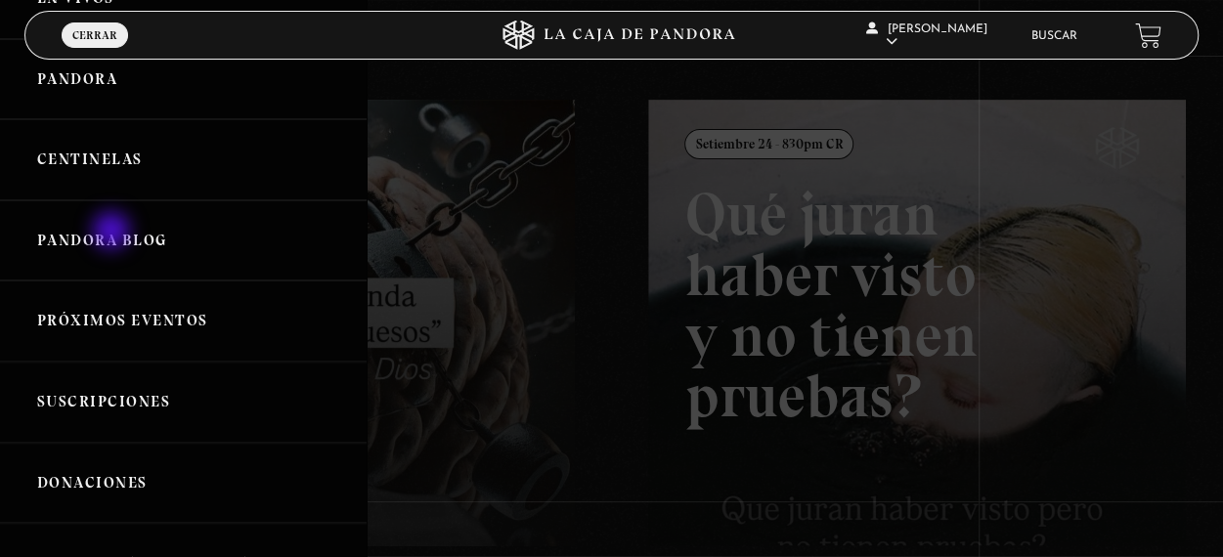
click at [113, 233] on link "Pandora Blog" at bounding box center [183, 240] width 367 height 81
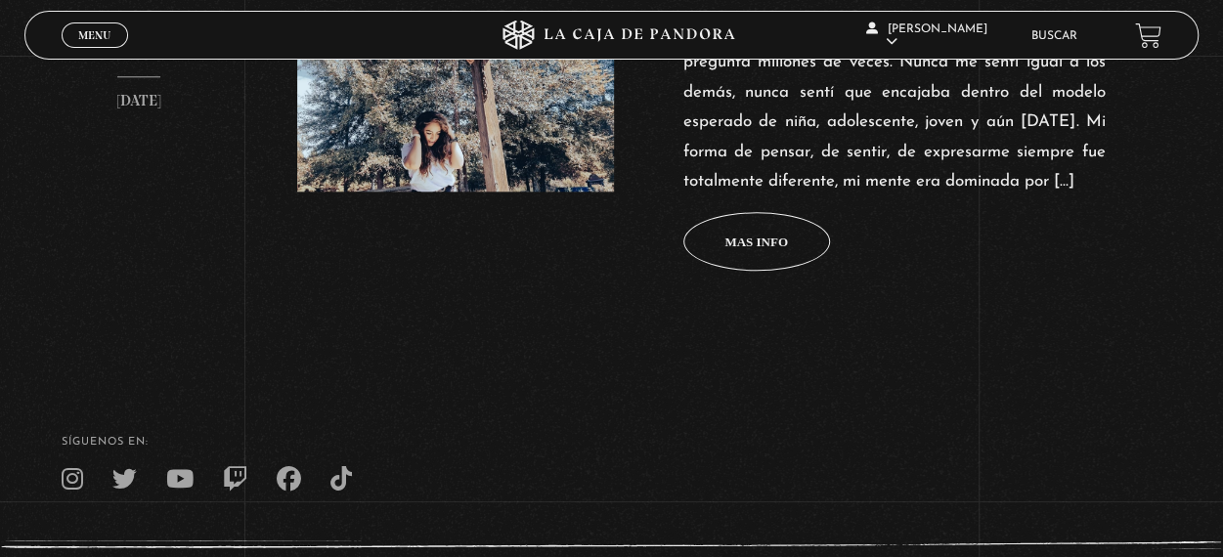
scroll to position [977, 0]
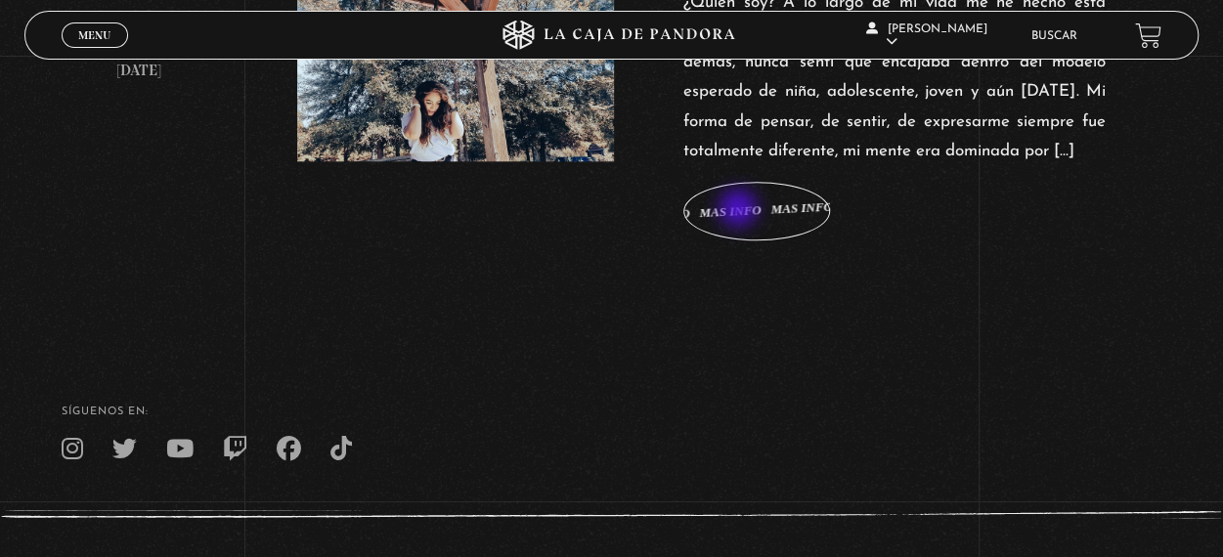
click at [745, 210] on span "Mas info" at bounding box center [756, 211] width 64 height 13
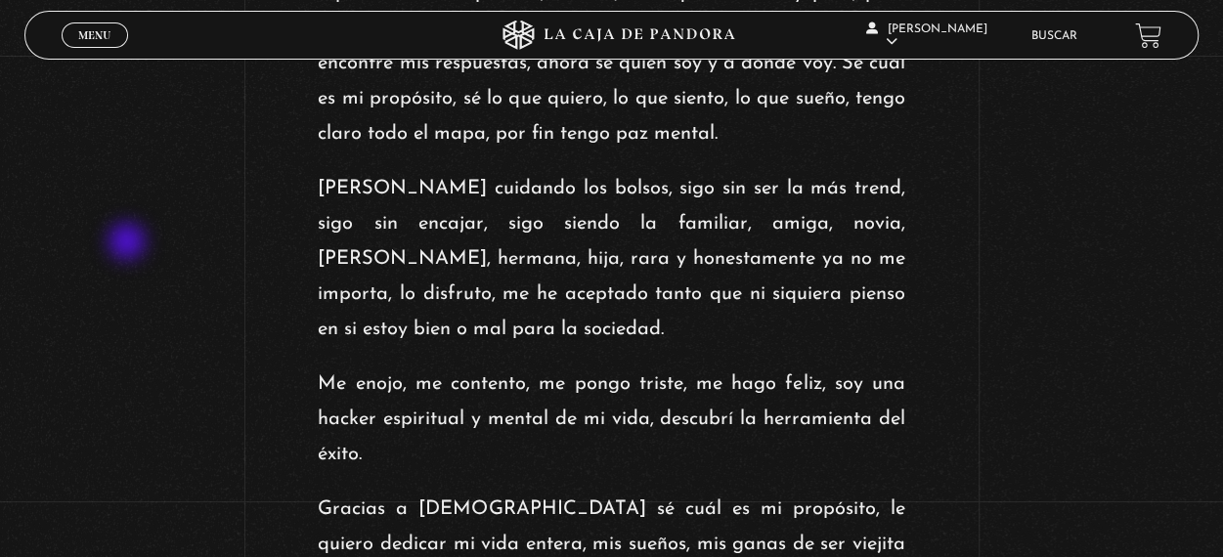
scroll to position [3030, 0]
